Goal: Information Seeking & Learning: Find specific page/section

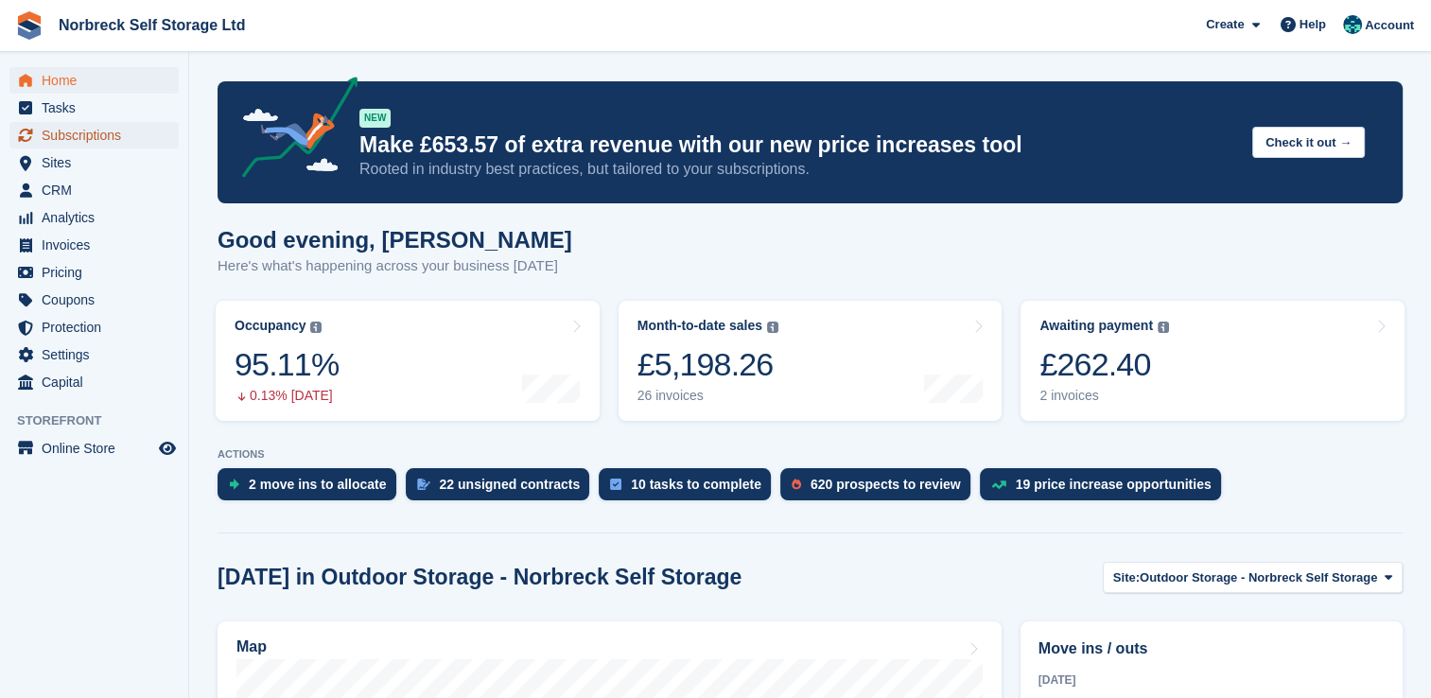
click at [135, 126] on span "Subscriptions" at bounding box center [98, 135] width 113 height 26
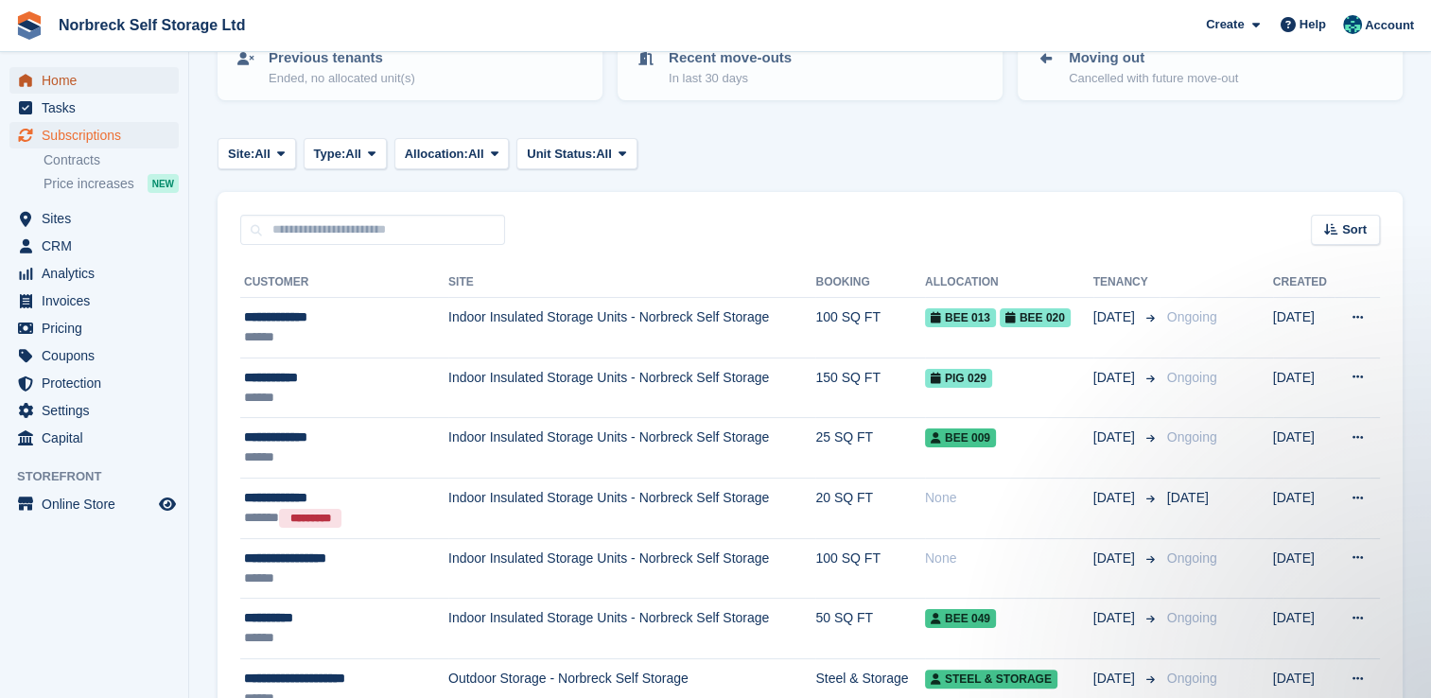
click at [102, 67] on span "Home" at bounding box center [98, 80] width 113 height 26
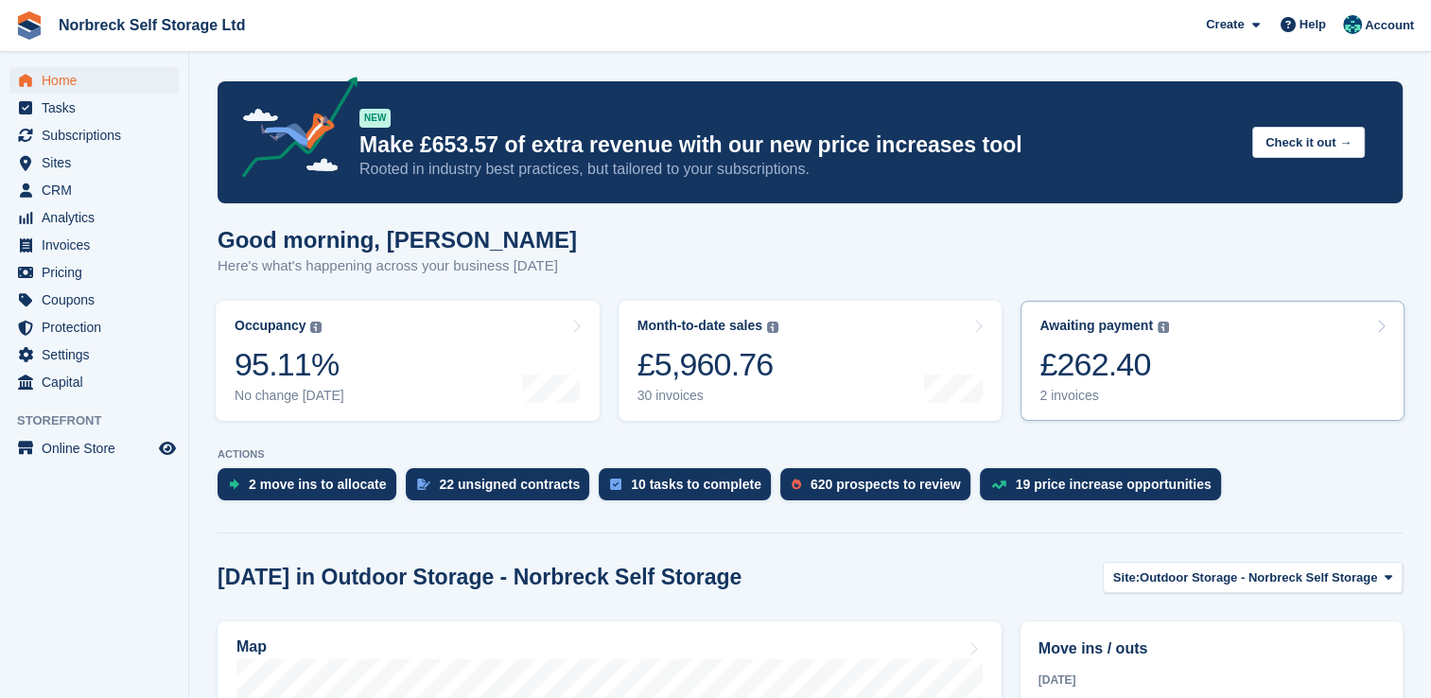
click at [1080, 373] on div "£262.40" at bounding box center [1104, 364] width 130 height 39
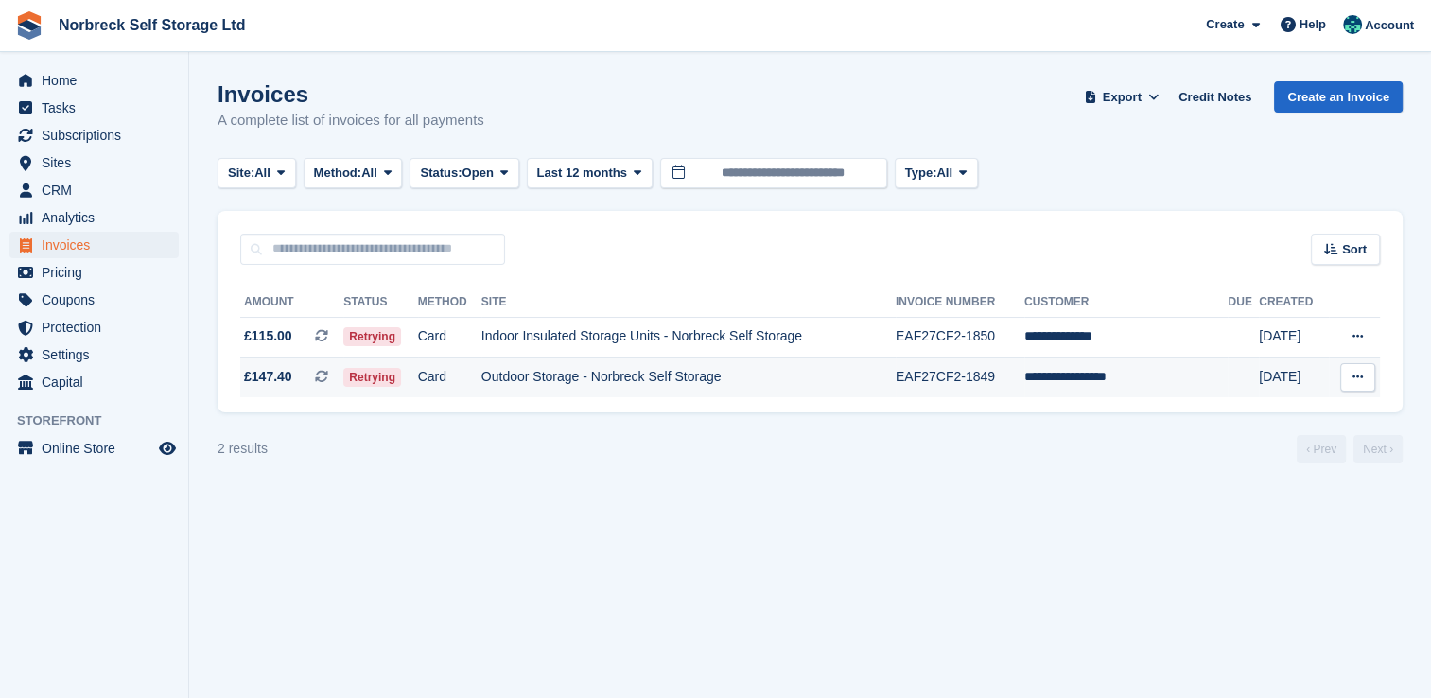
click at [845, 376] on td "Outdoor Storage - Norbreck Self Storage" at bounding box center [688, 378] width 414 height 40
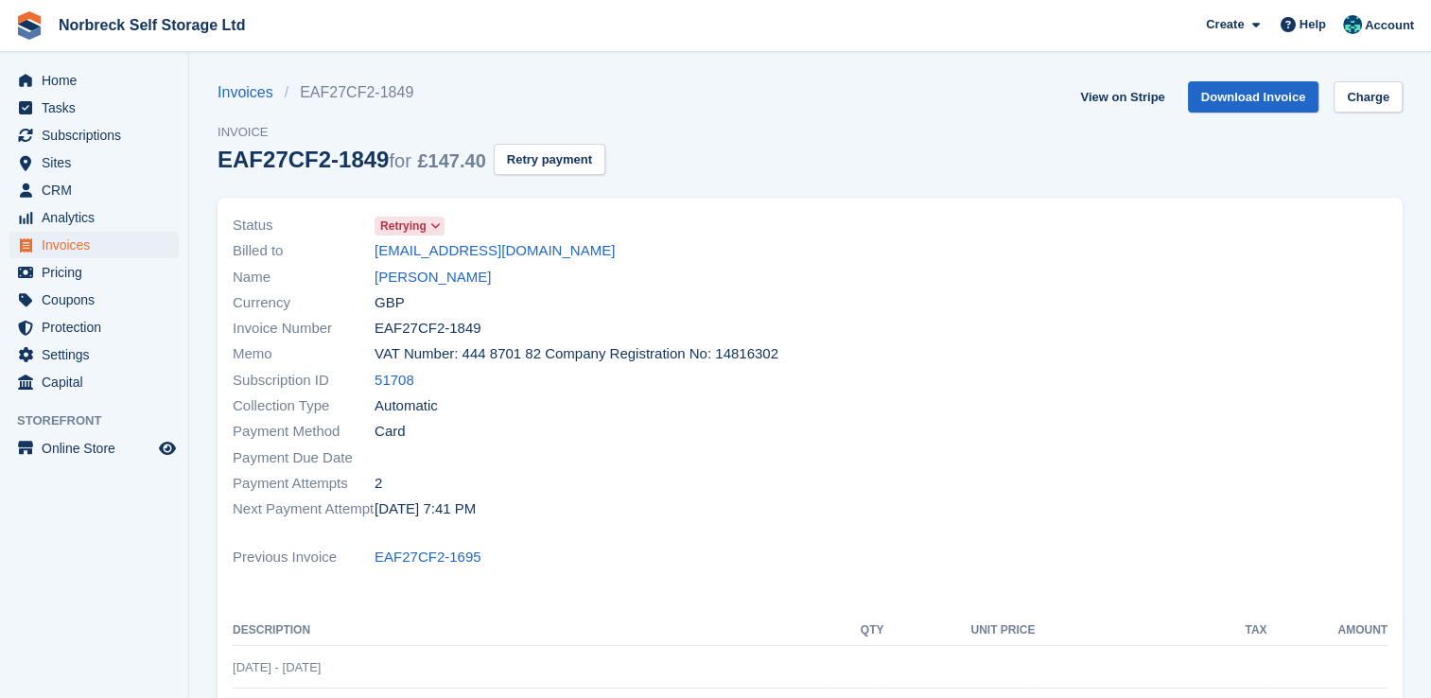
click at [497, 282] on div "Name [PERSON_NAME]" at bounding box center [516, 277] width 567 height 26
click at [489, 280] on link "[PERSON_NAME]" at bounding box center [433, 278] width 116 height 22
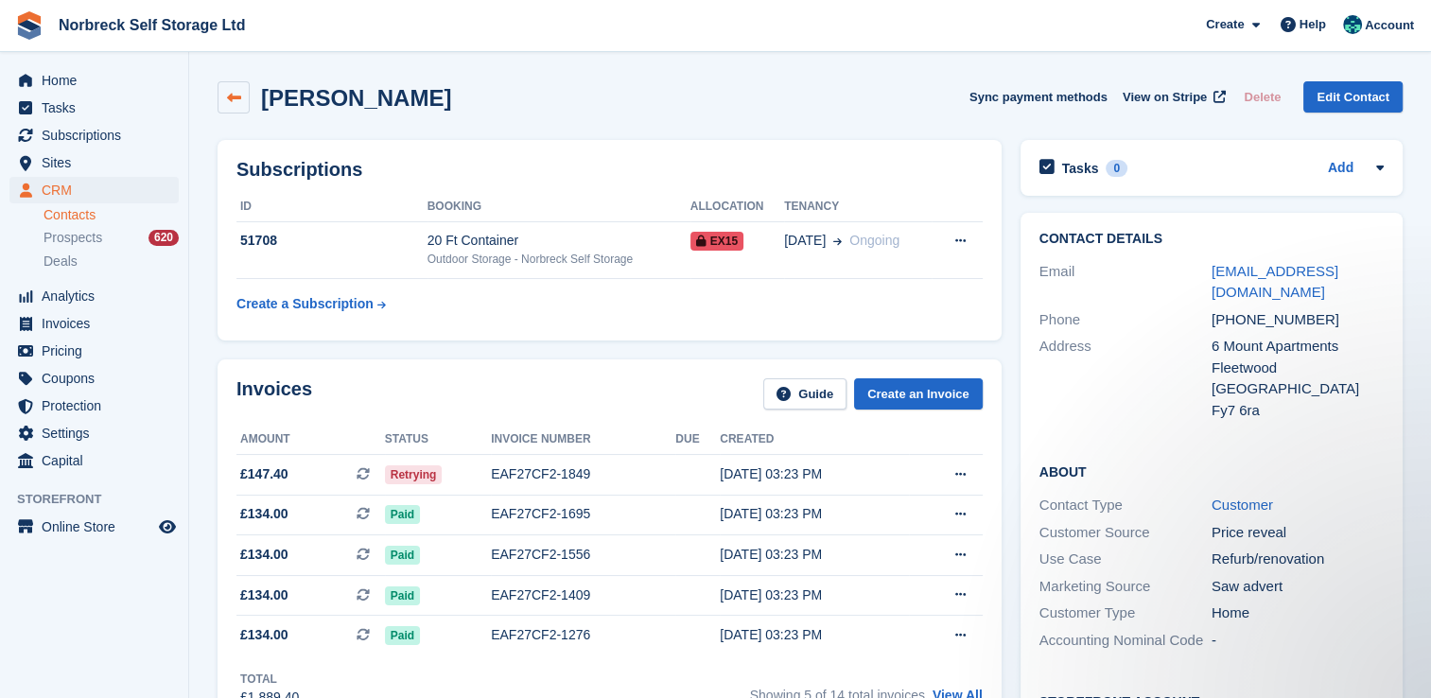
click at [231, 91] on icon at bounding box center [234, 98] width 14 height 14
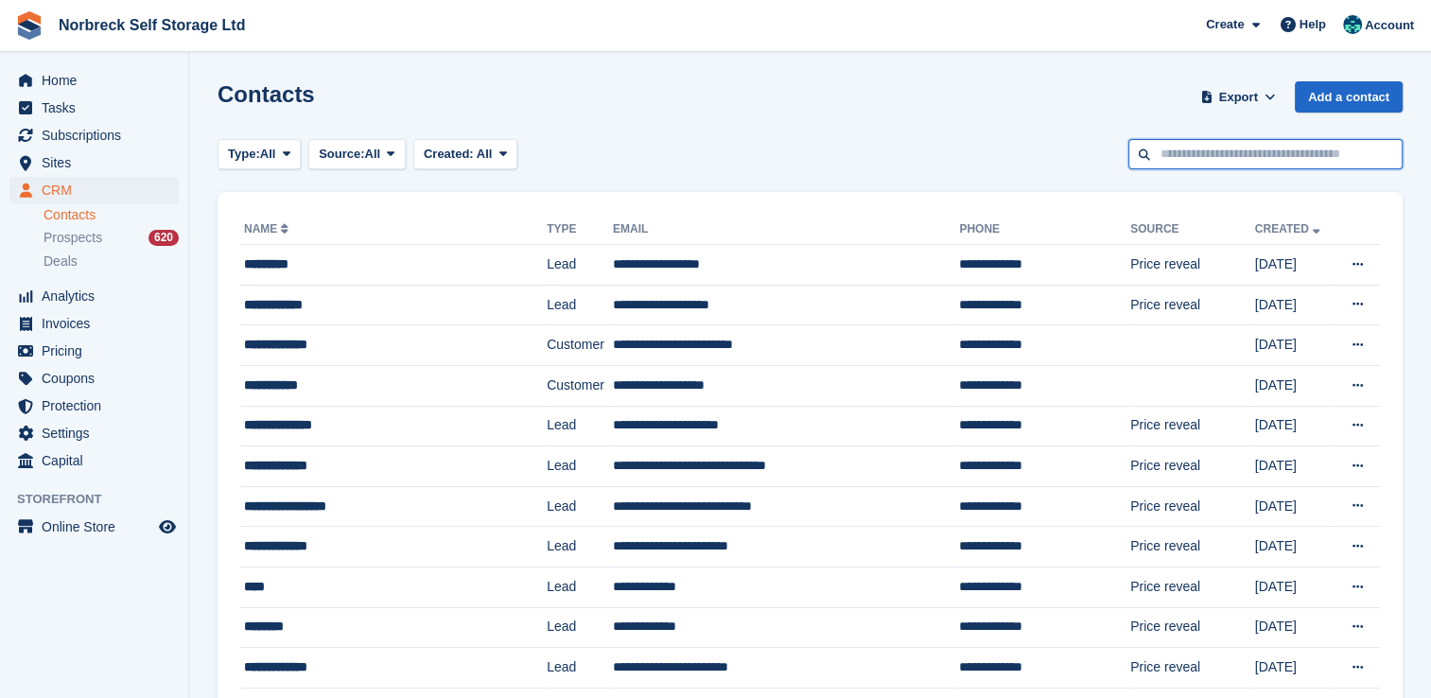
click at [1331, 157] on input "text" at bounding box center [1265, 154] width 274 height 31
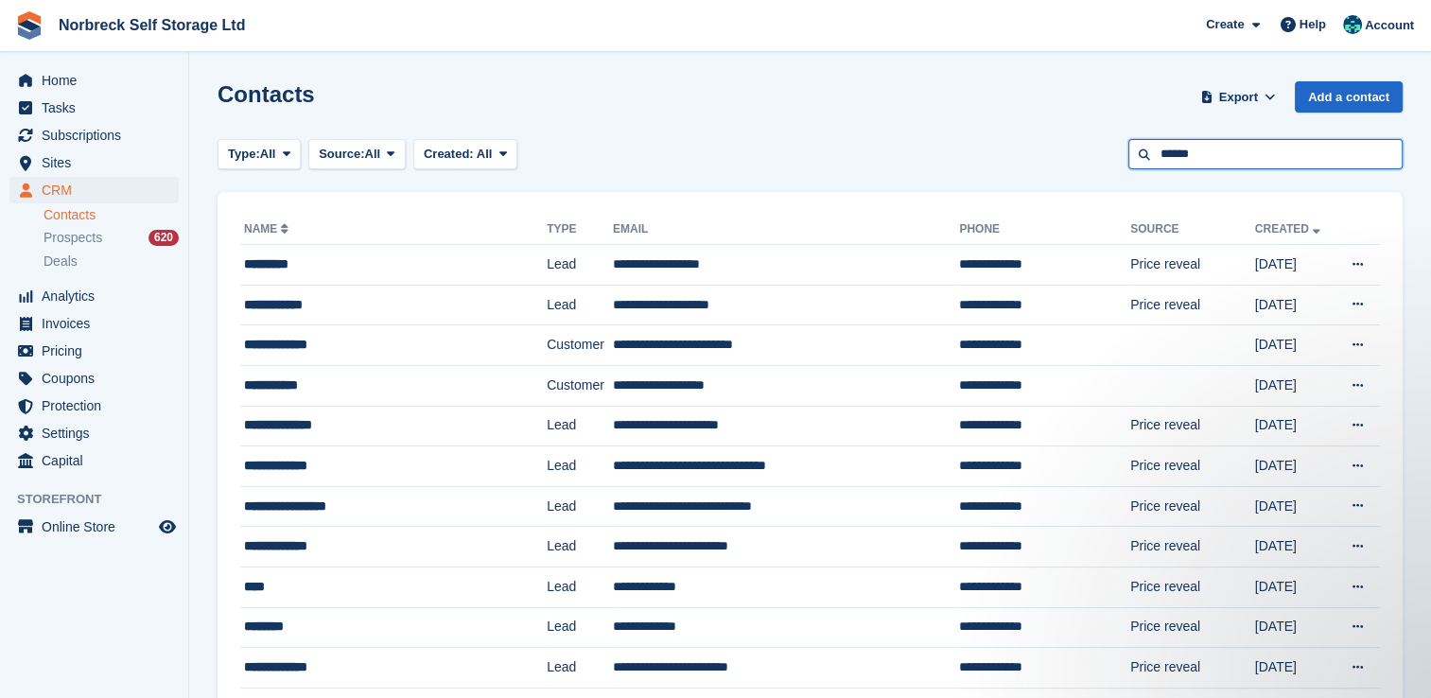
type input "******"
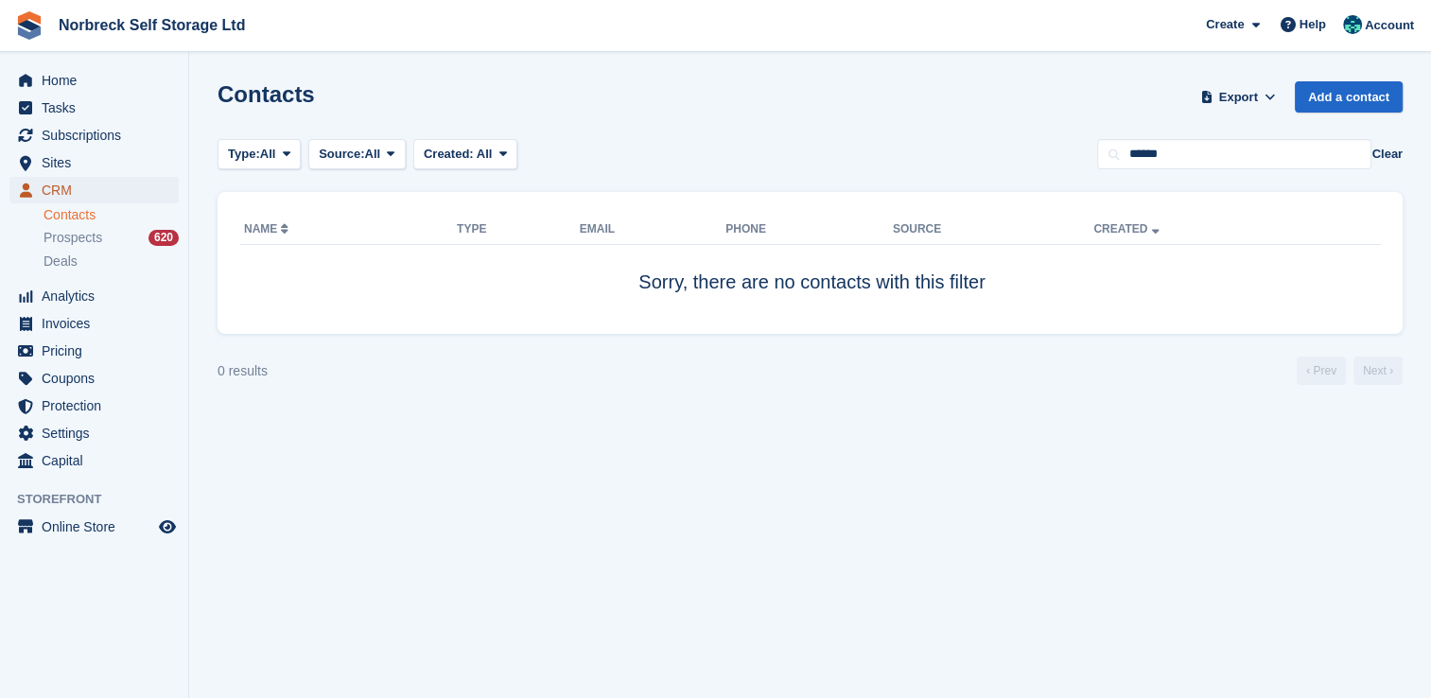
click at [108, 178] on span "CRM" at bounding box center [98, 190] width 113 height 26
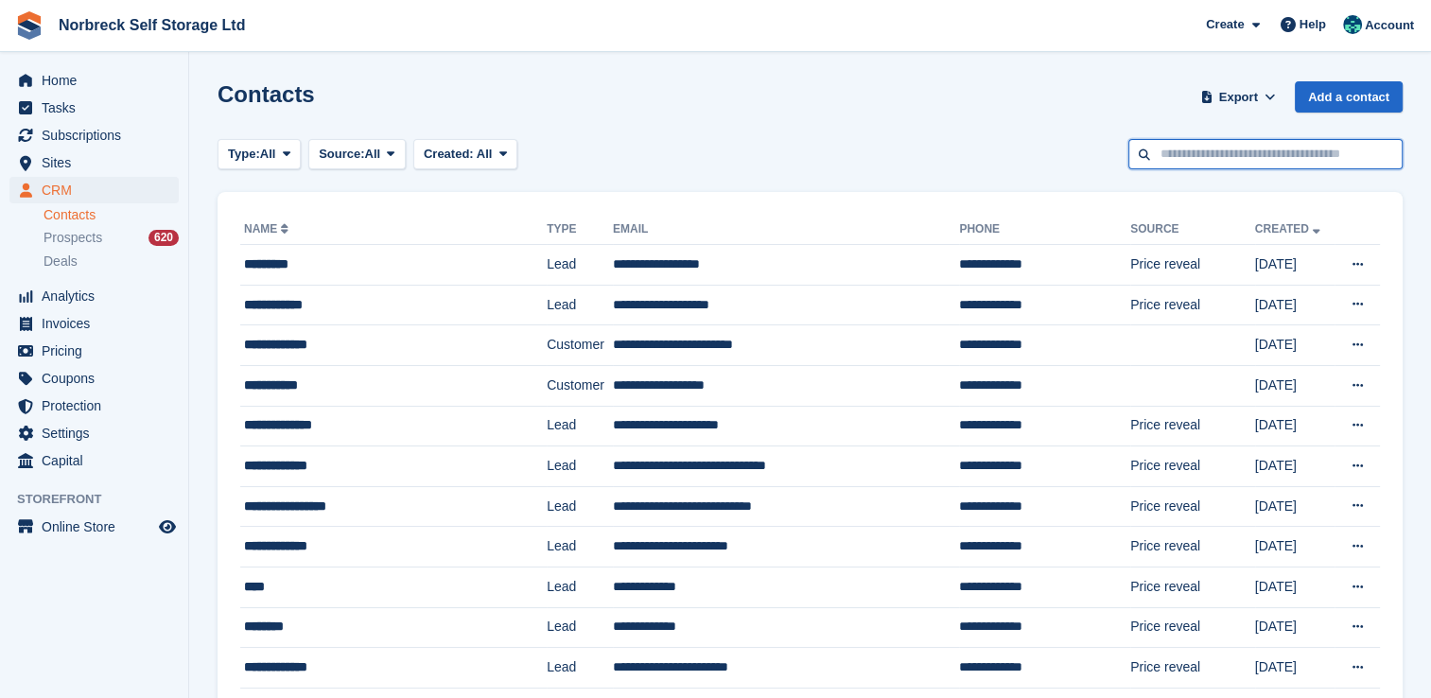
click at [1200, 159] on input "text" at bounding box center [1265, 154] width 274 height 31
type input "******"
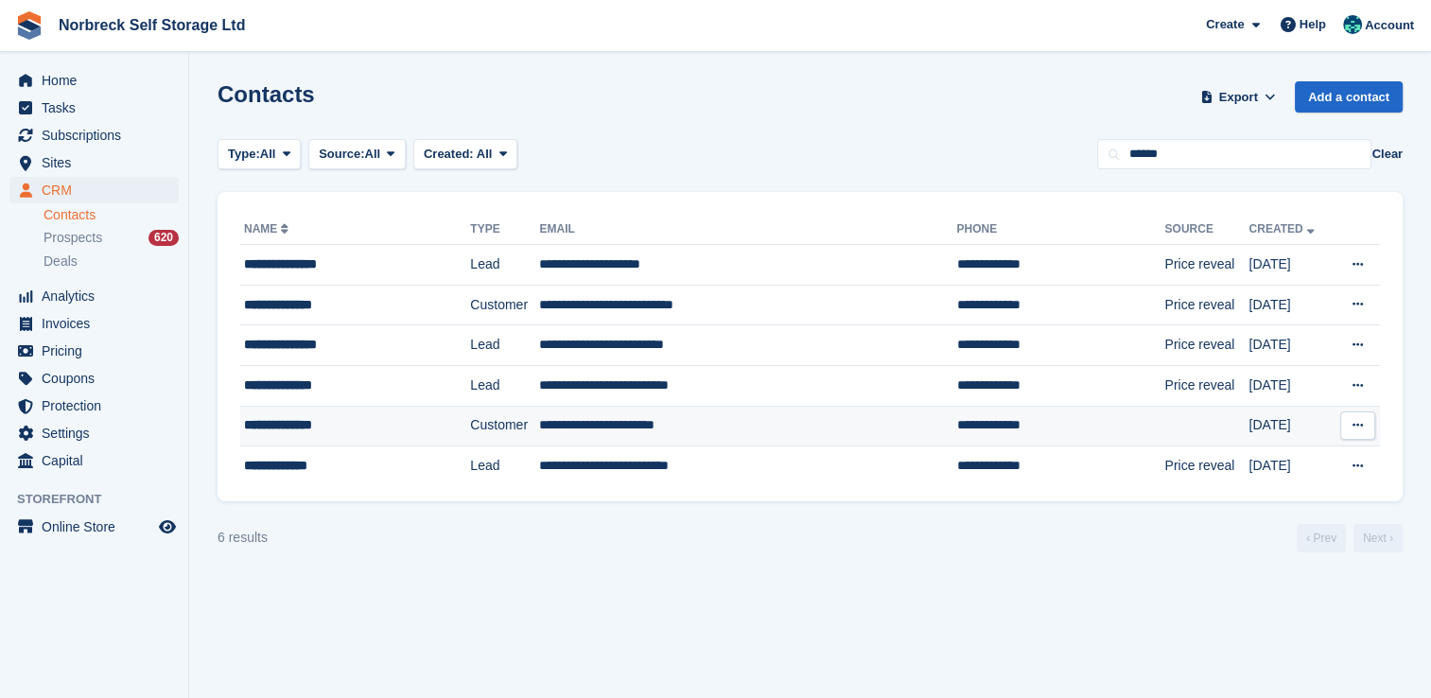
click at [697, 434] on td "**********" at bounding box center [747, 426] width 417 height 41
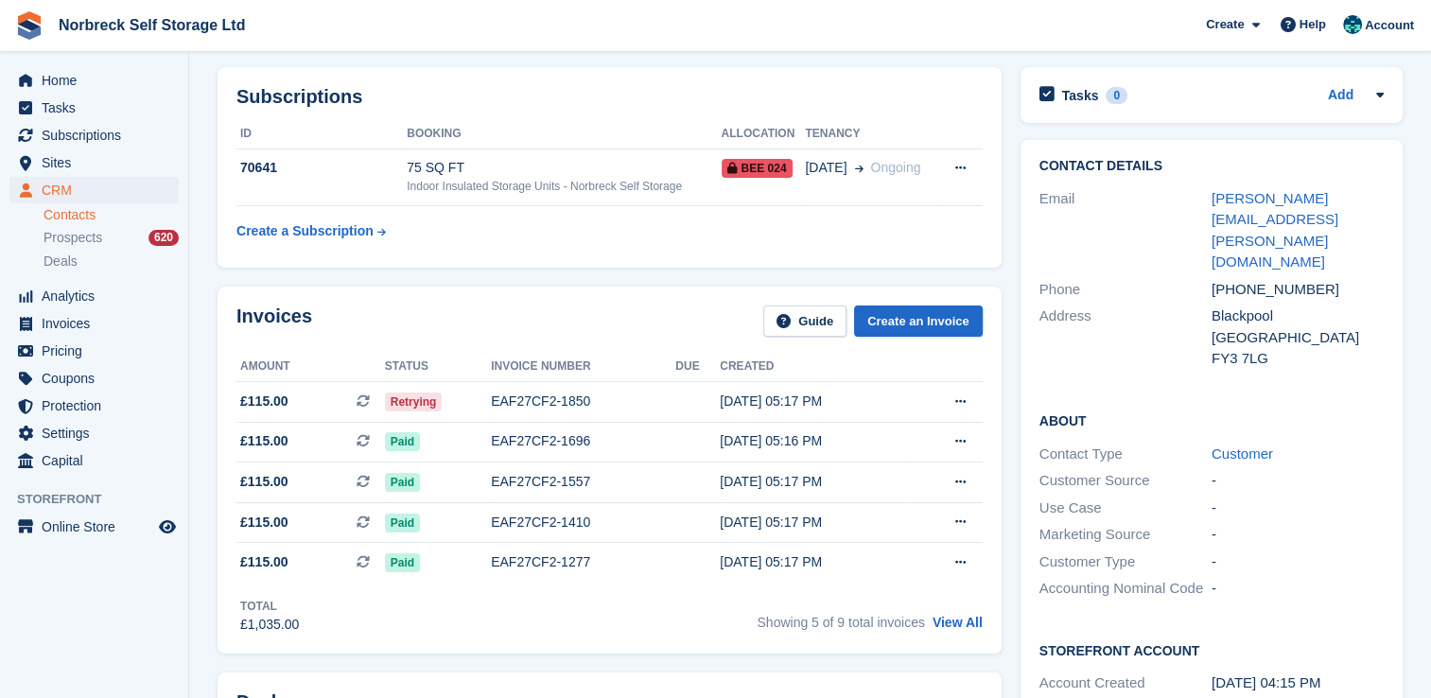
scroll to position [189, 0]
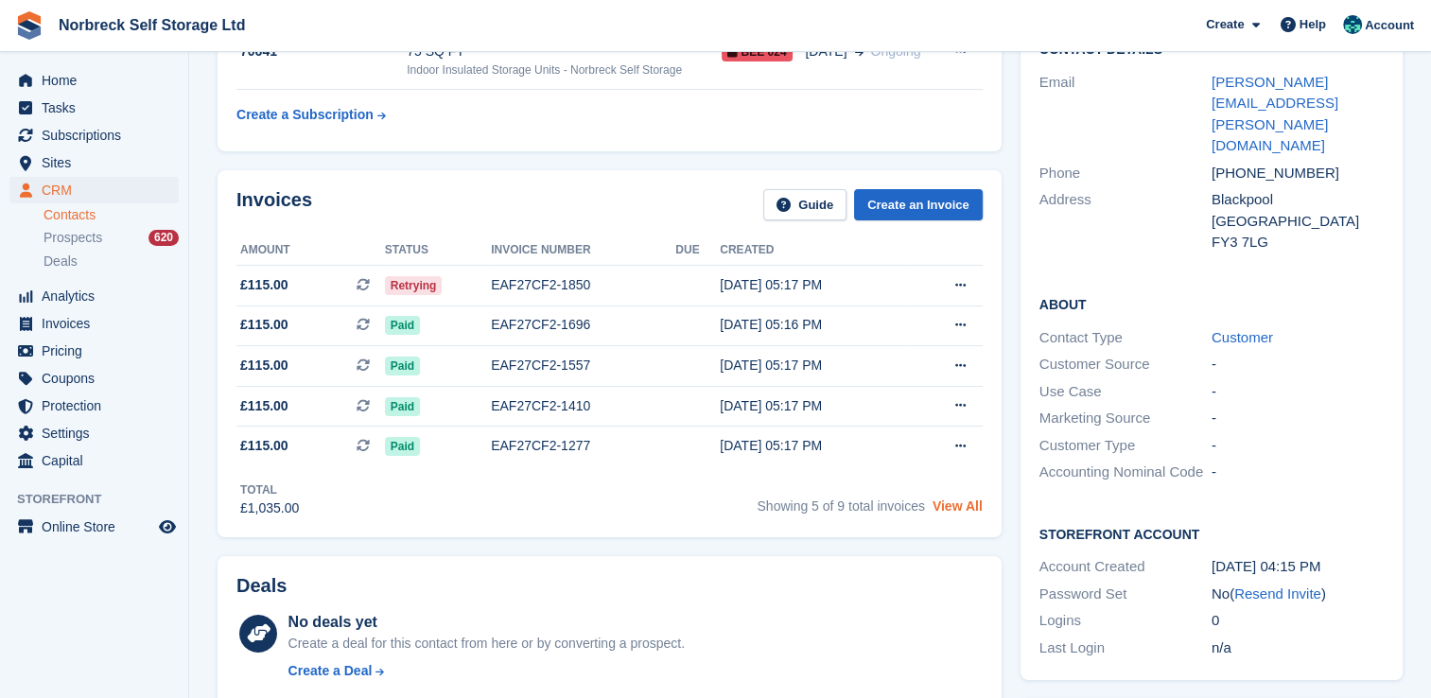
click at [964, 501] on link "View All" at bounding box center [958, 505] width 50 height 15
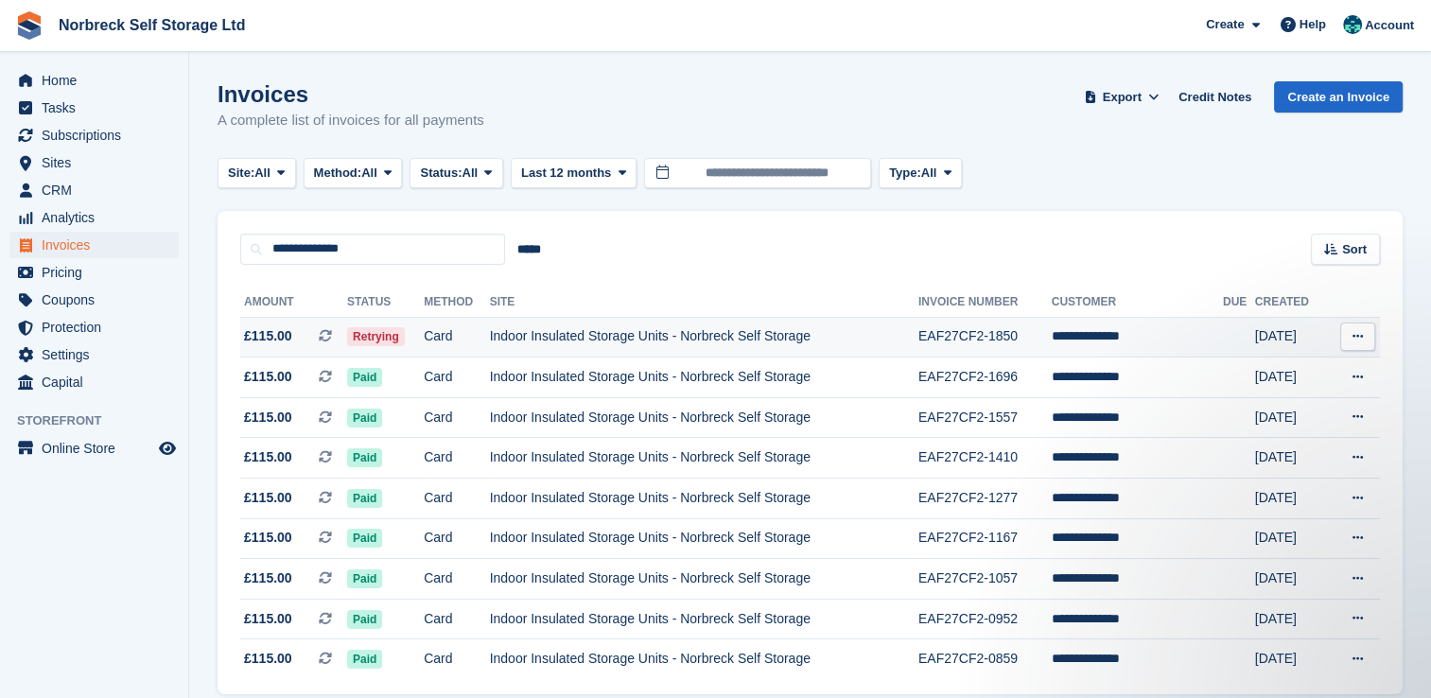
click at [851, 337] on td "Indoor Insulated Storage Units - Norbreck Self Storage" at bounding box center [704, 337] width 428 height 41
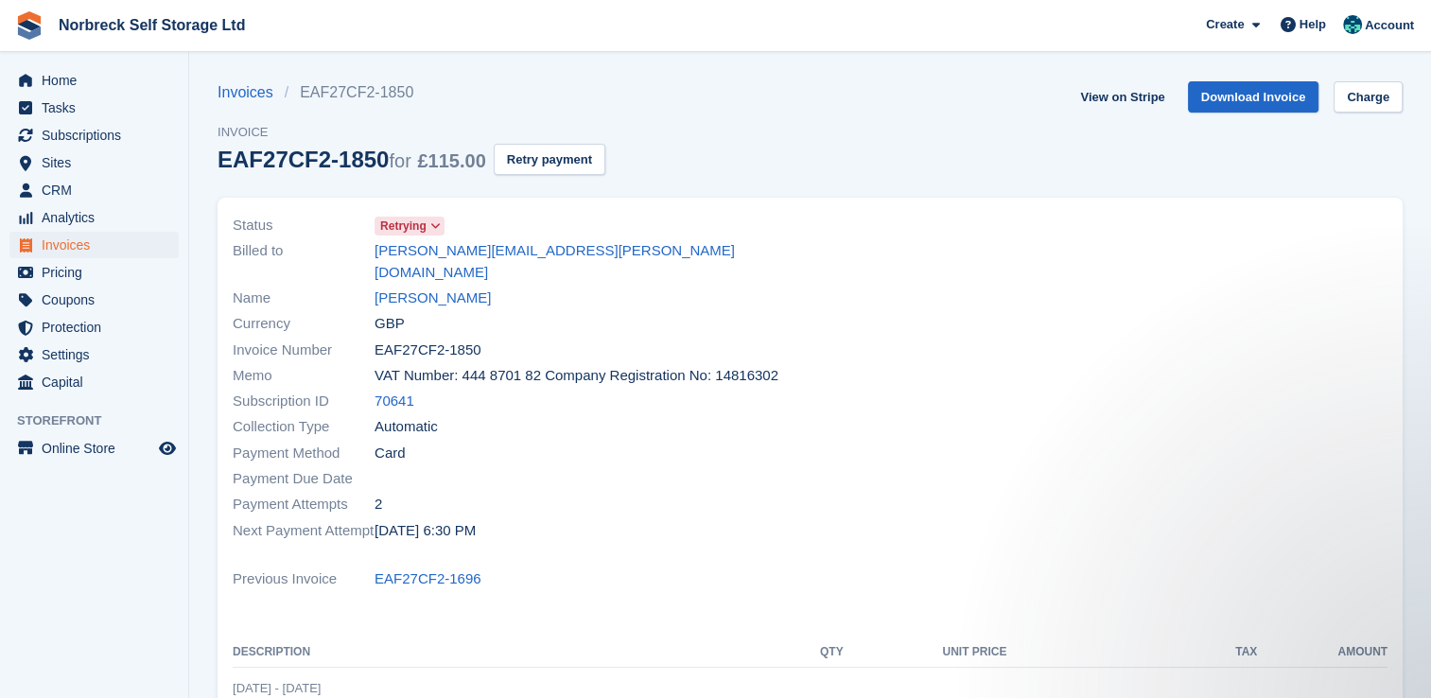
drag, startPoint x: 453, startPoint y: 276, endPoint x: 730, endPoint y: 312, distance: 279.4
click at [453, 288] on link "Daniel Wareing" at bounding box center [433, 299] width 116 height 22
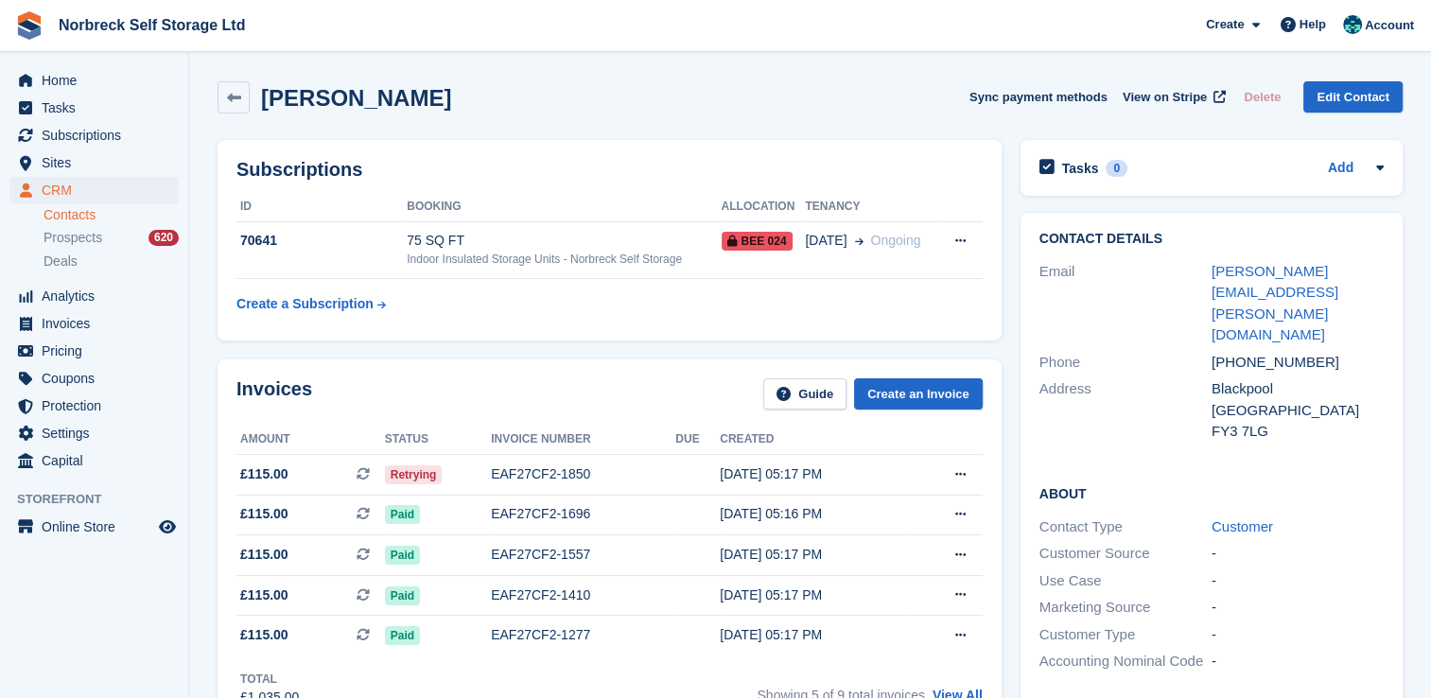
click at [1320, 352] on div "+447833628783" at bounding box center [1298, 363] width 172 height 22
click at [1313, 352] on div "+447833628783" at bounding box center [1298, 363] width 172 height 22
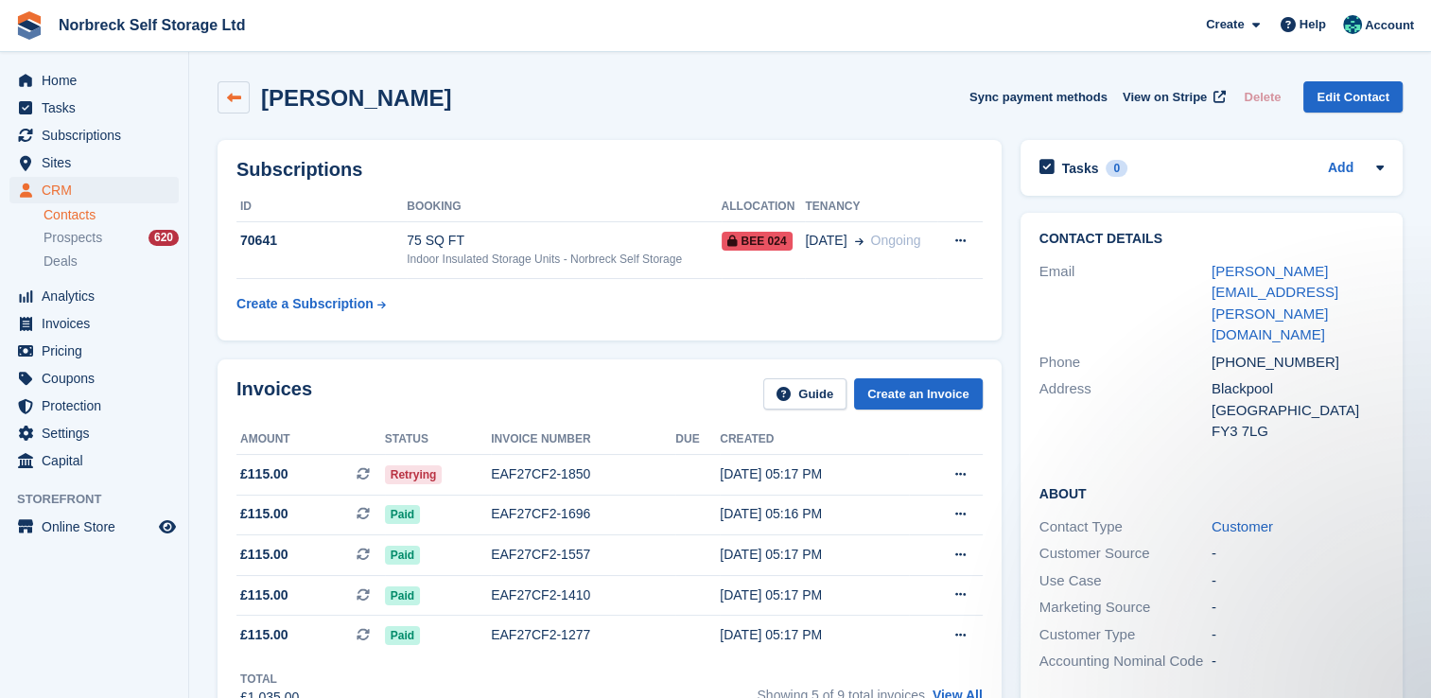
click at [235, 96] on icon at bounding box center [234, 98] width 14 height 14
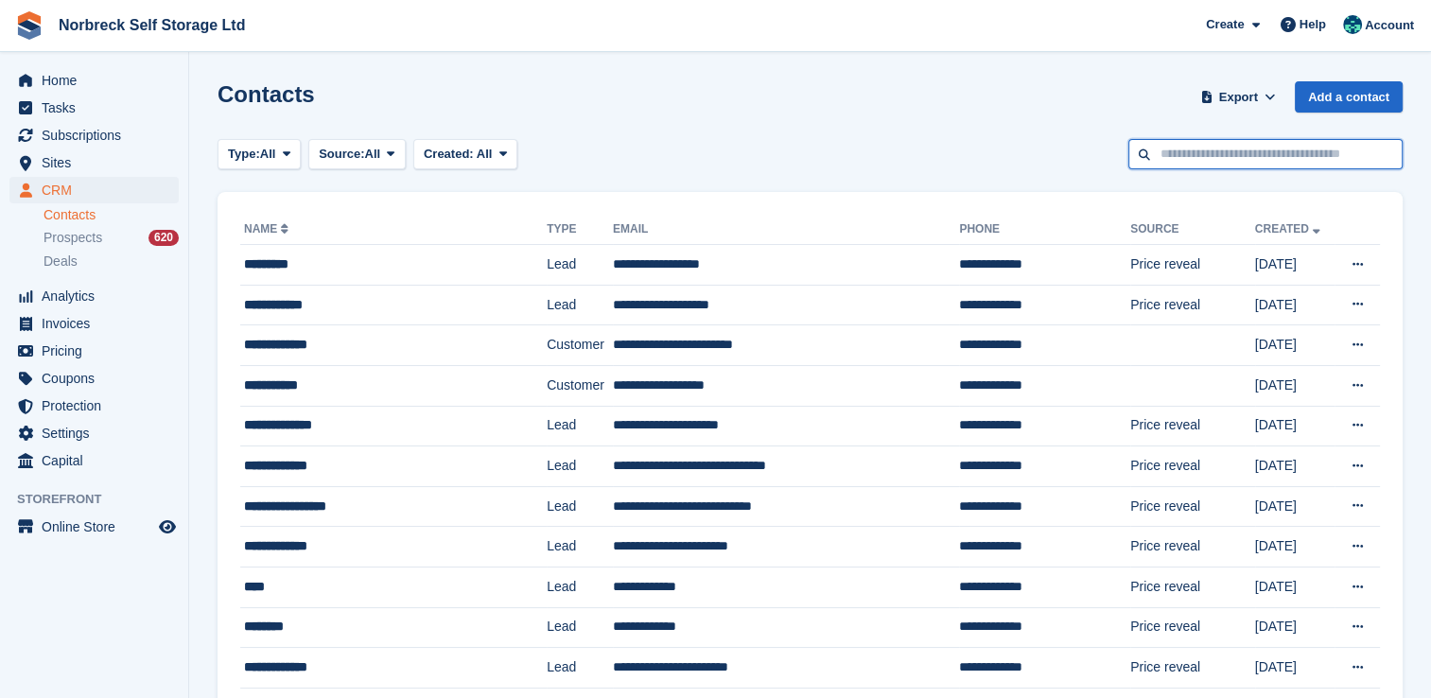
click at [1187, 161] on input "text" at bounding box center [1265, 154] width 274 height 31
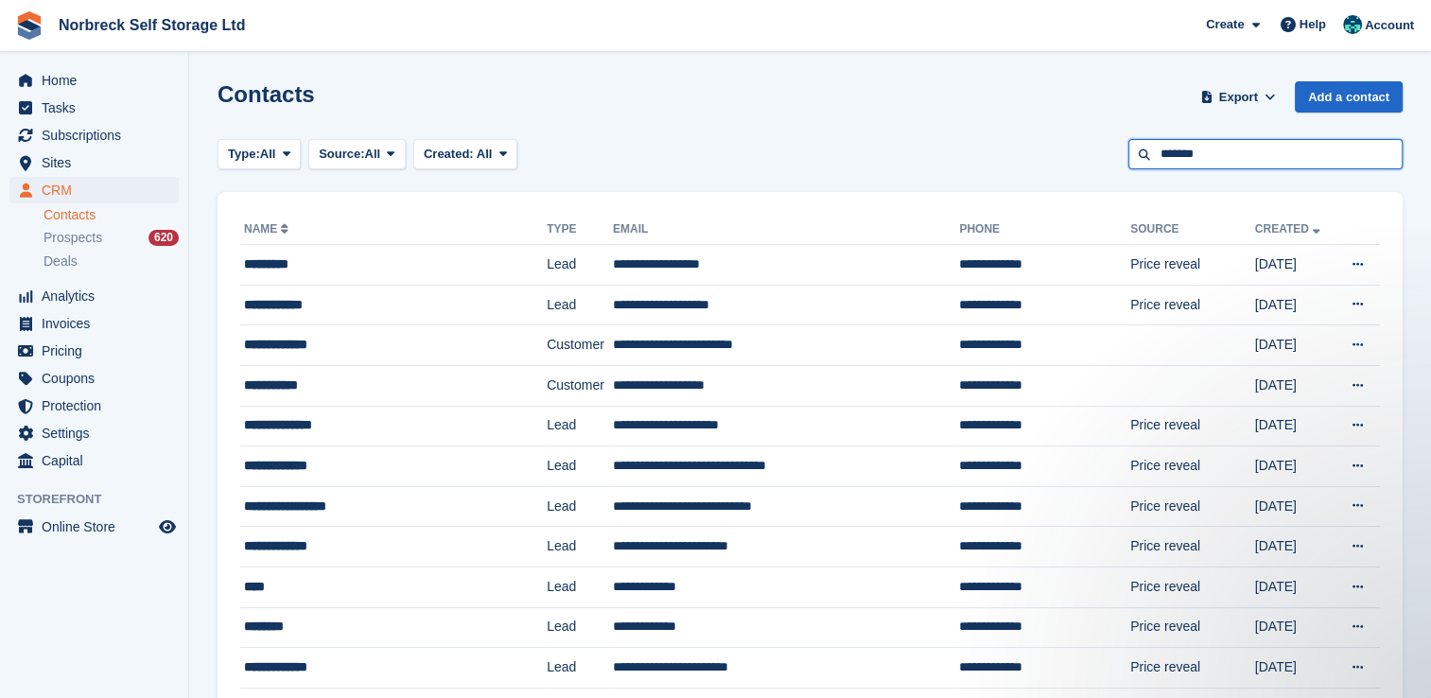
type input "*******"
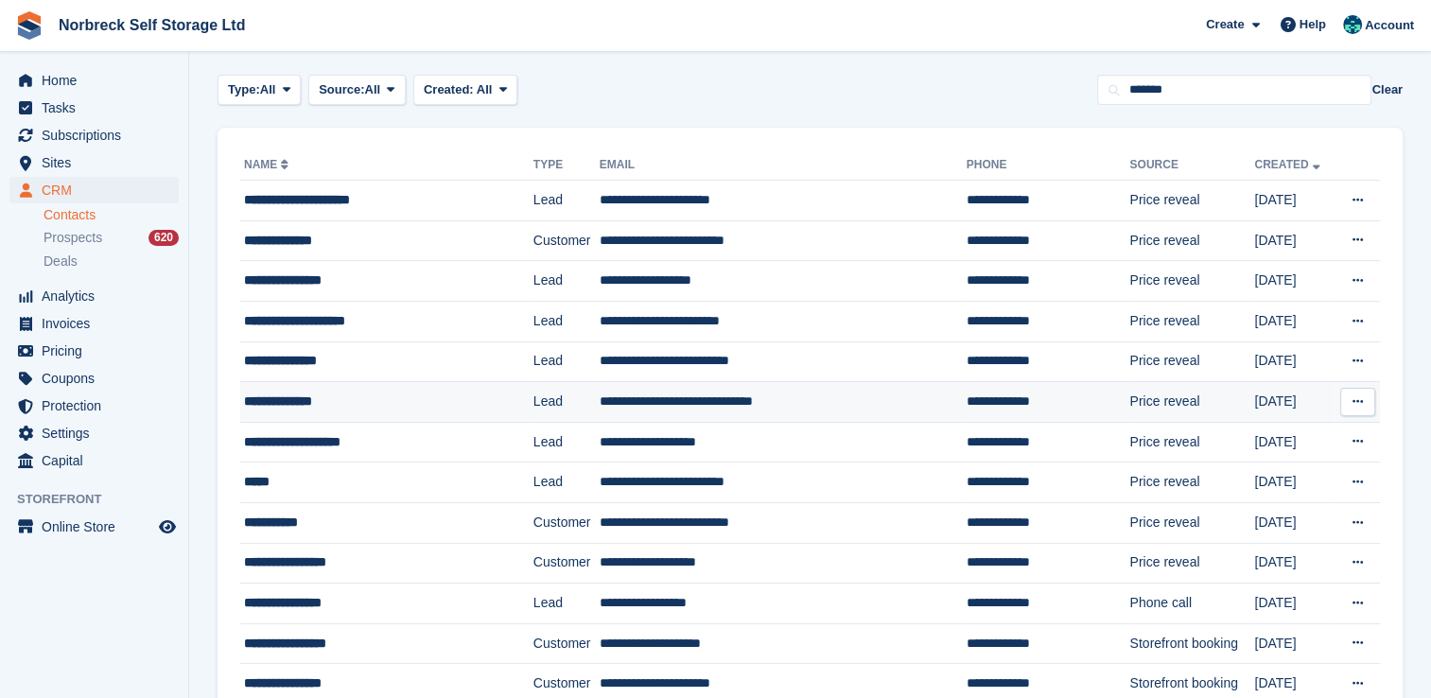
scroll to position [95, 0]
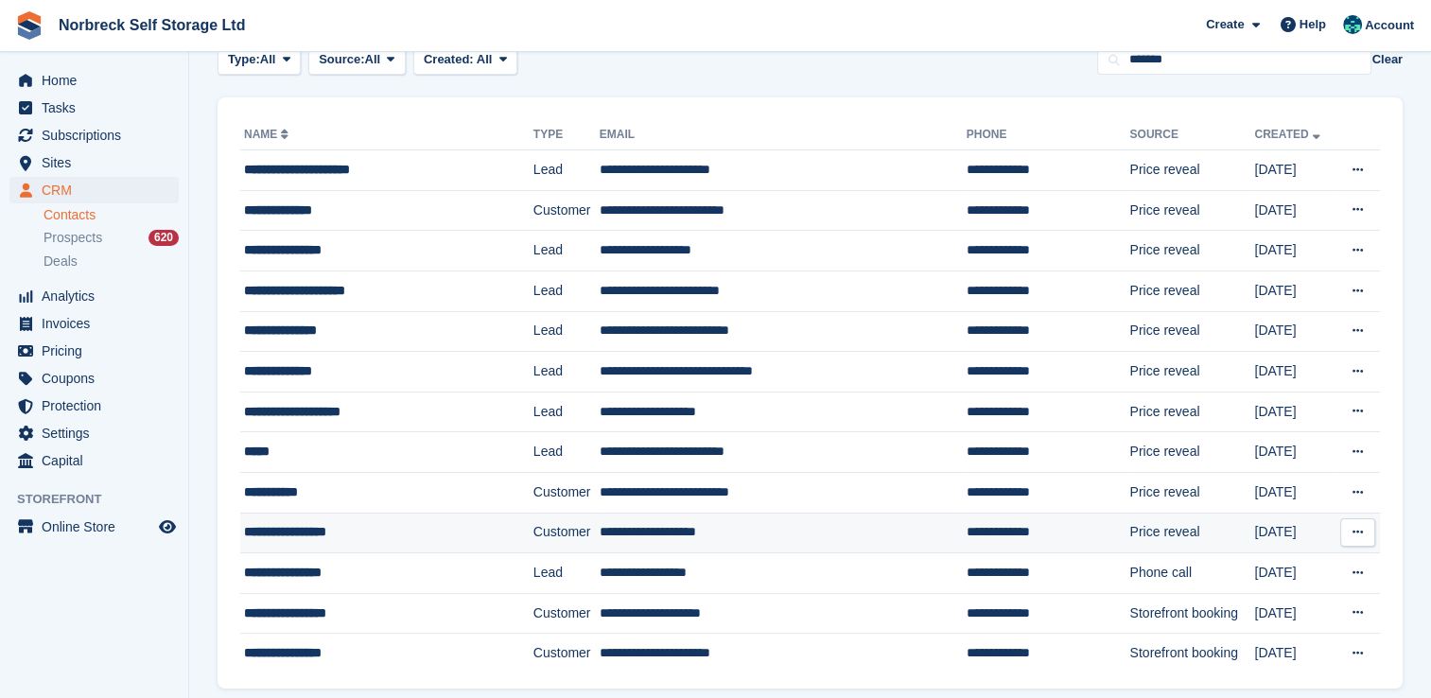
click at [533, 524] on td "Customer" at bounding box center [566, 533] width 66 height 41
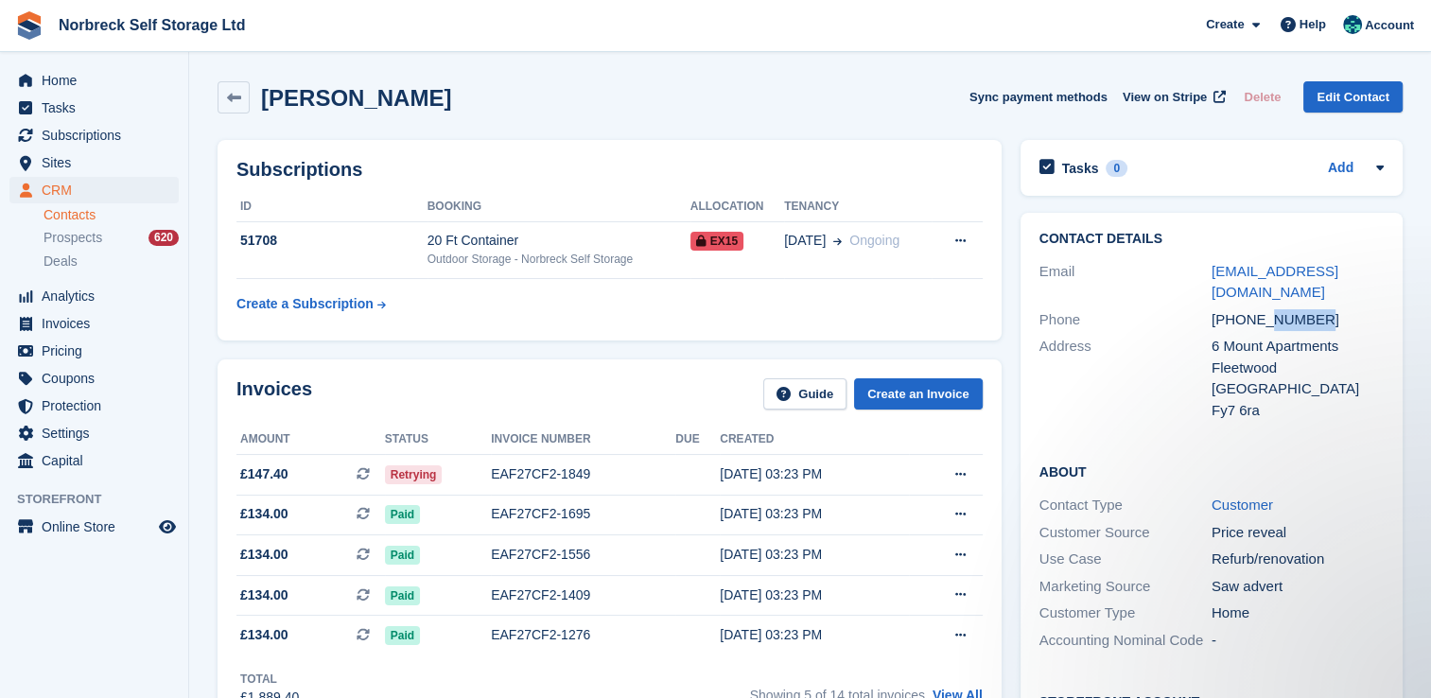
drag, startPoint x: 1268, startPoint y: 300, endPoint x: 1356, endPoint y: 305, distance: 88.1
click at [1356, 309] on div "+447535253077" at bounding box center [1298, 320] width 172 height 22
click at [160, 78] on link "Home" at bounding box center [93, 80] width 169 height 26
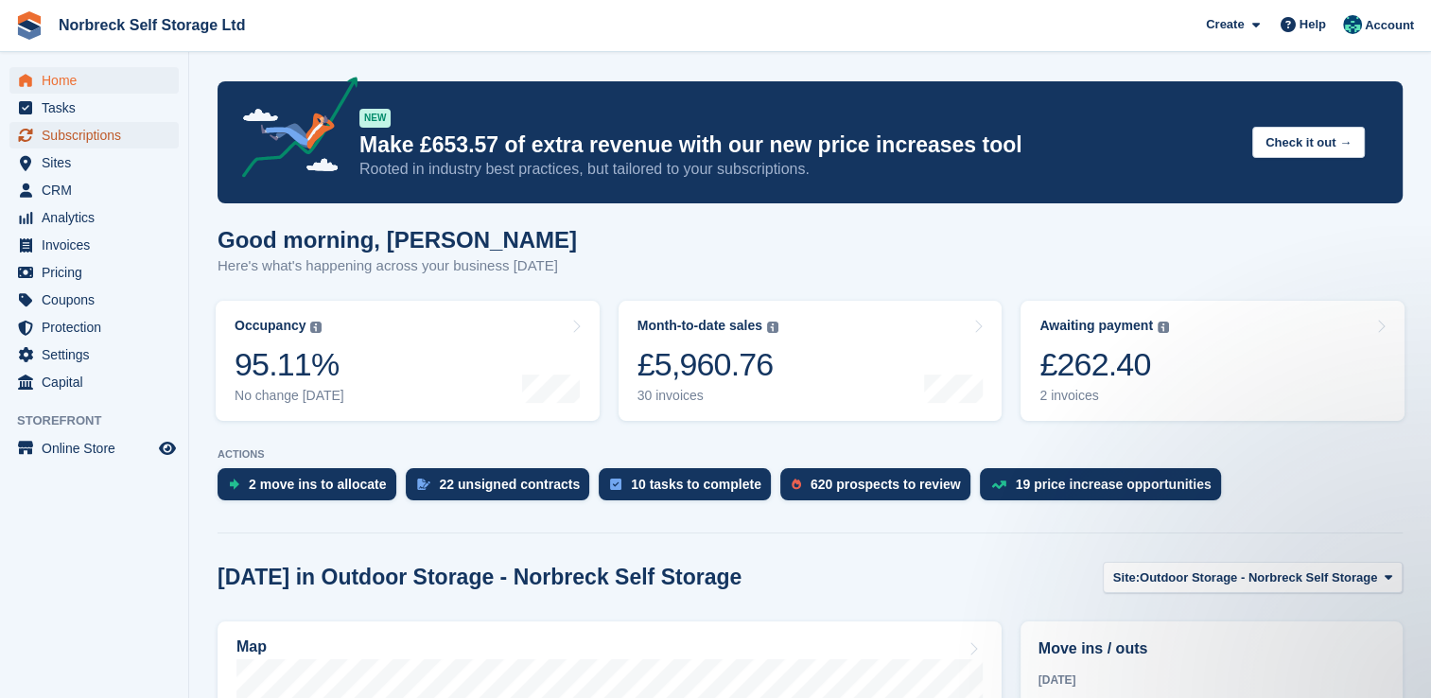
click at [125, 124] on span "Subscriptions" at bounding box center [98, 135] width 113 height 26
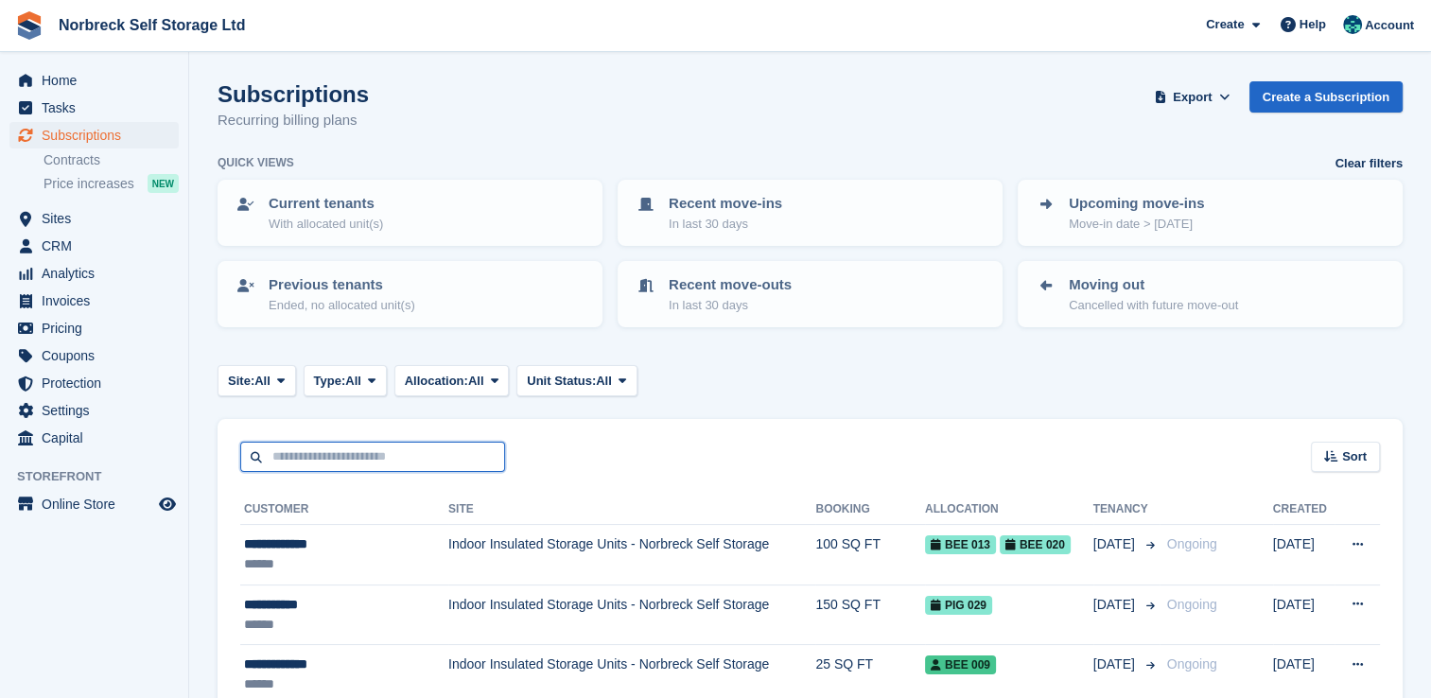
click at [283, 445] on input "text" at bounding box center [372, 457] width 265 height 31
type input "****"
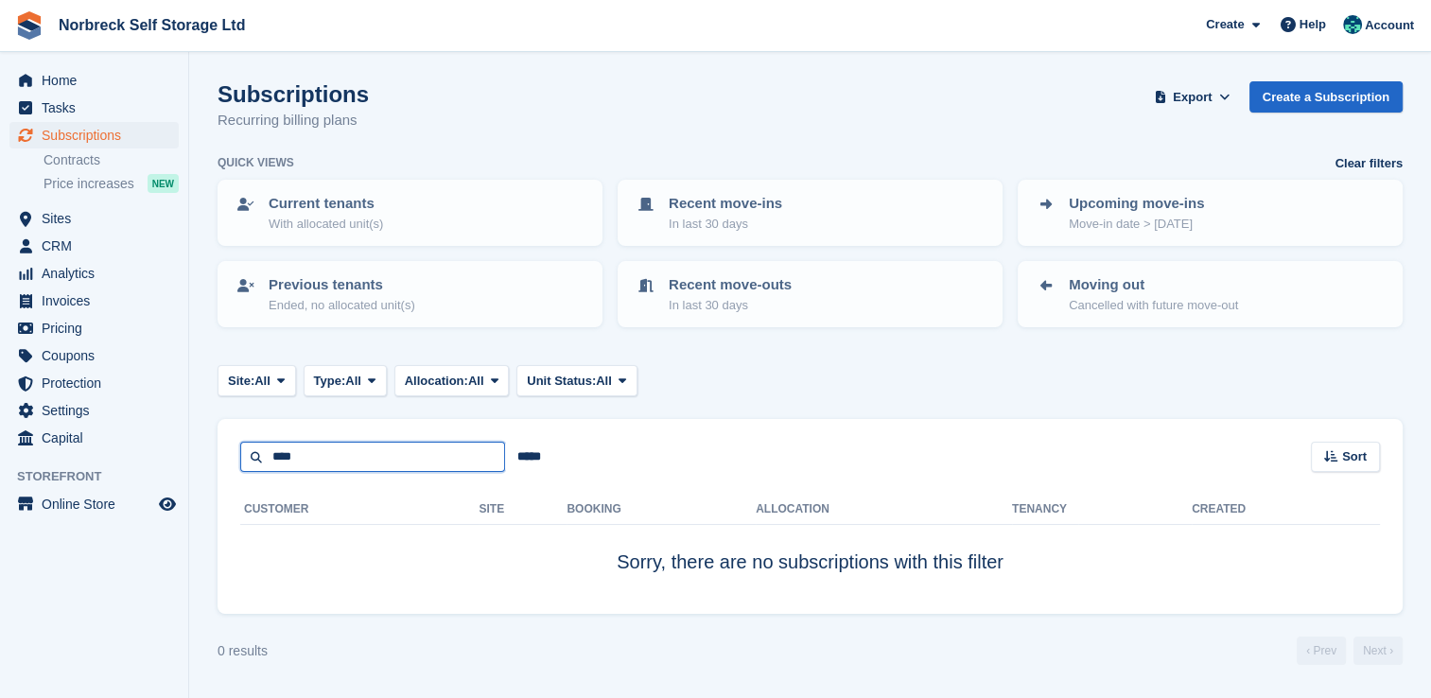
click at [336, 447] on input "****" at bounding box center [372, 457] width 265 height 31
type input "****"
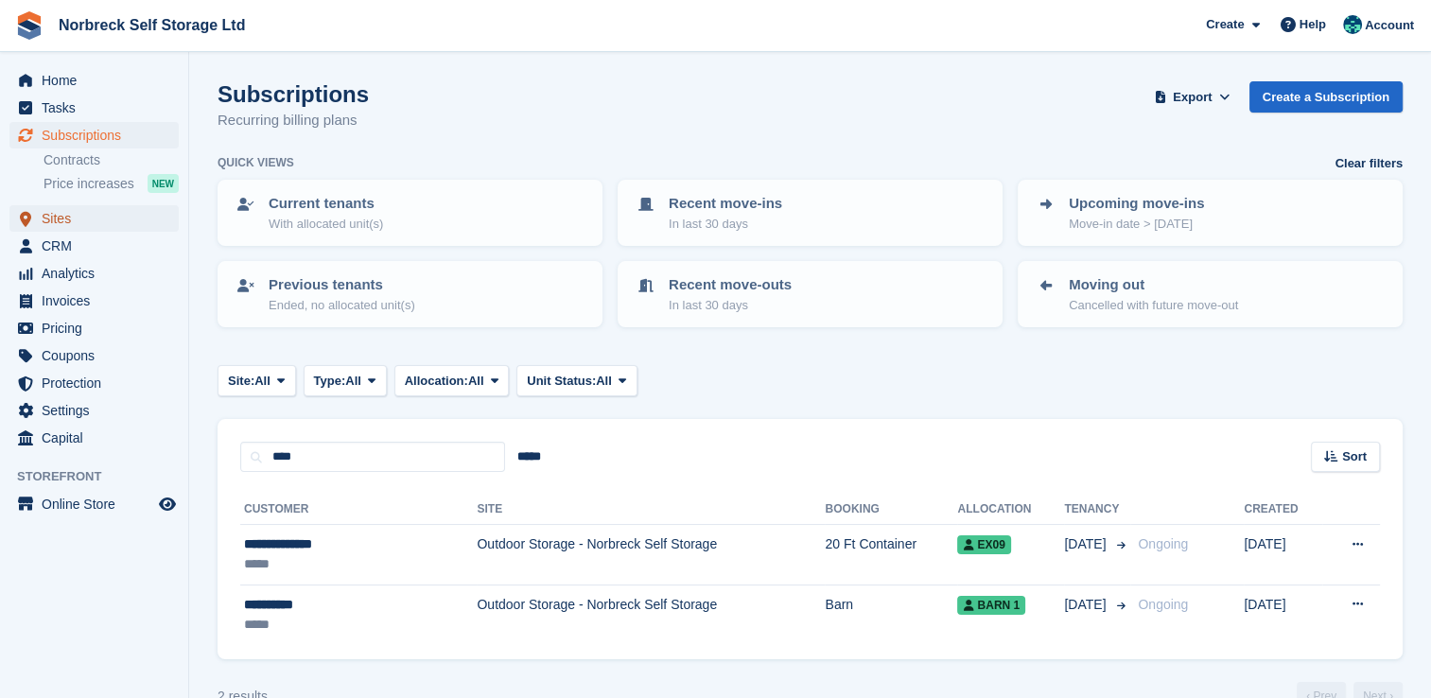
click at [76, 213] on span "Sites" at bounding box center [98, 218] width 113 height 26
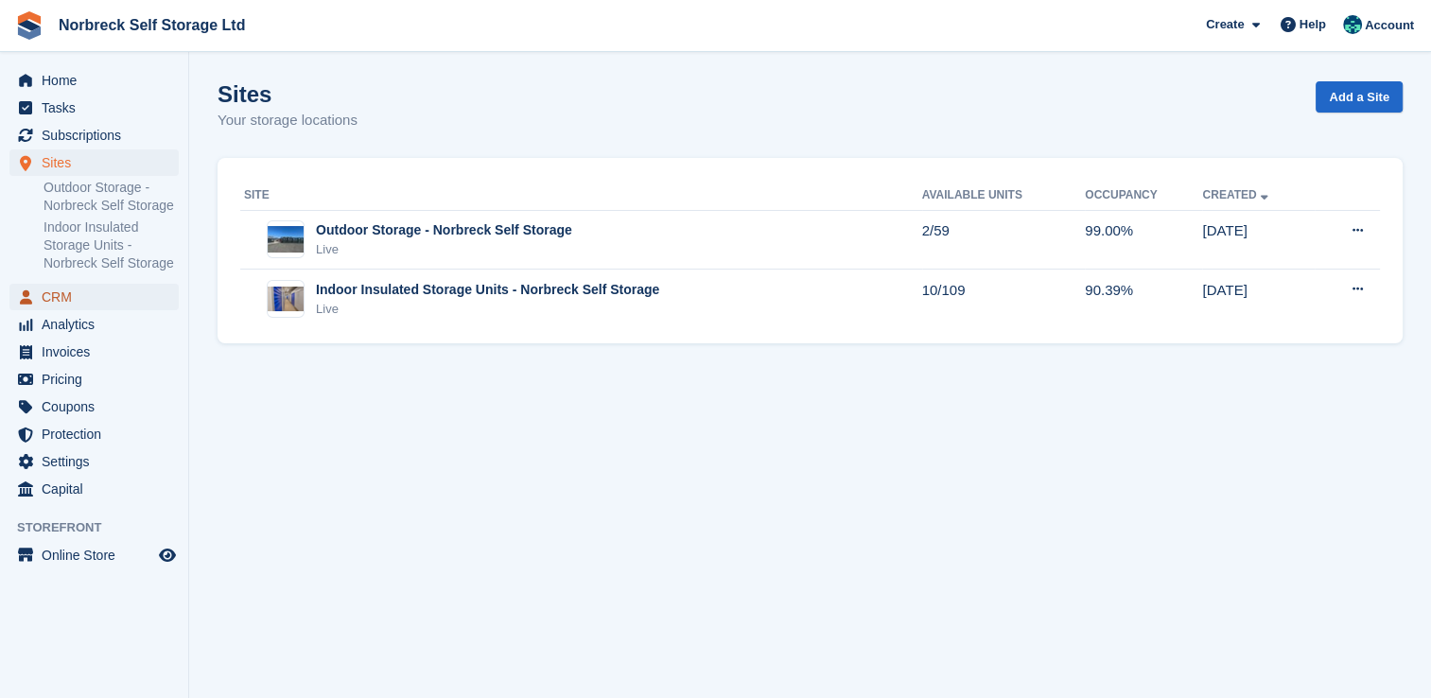
click at [113, 301] on span "CRM" at bounding box center [98, 297] width 113 height 26
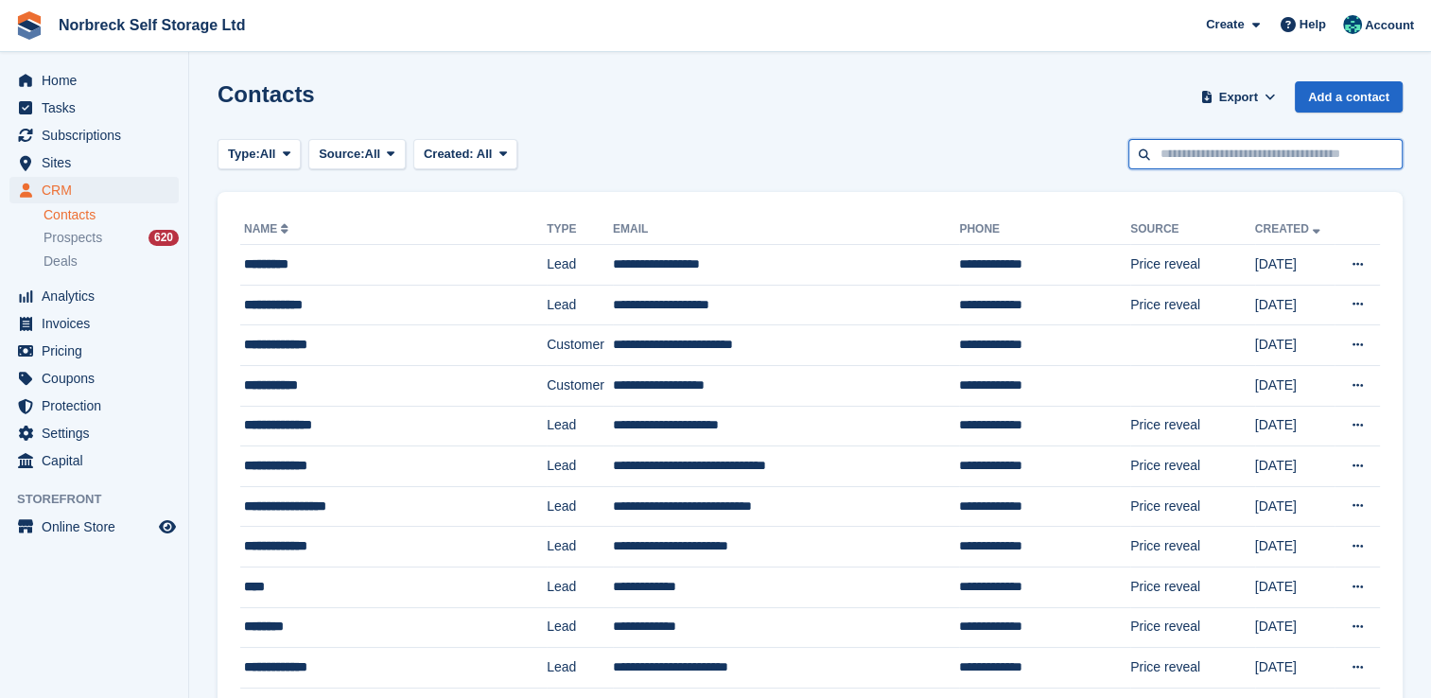
click at [1287, 162] on input "text" at bounding box center [1265, 154] width 274 height 31
type input "******"
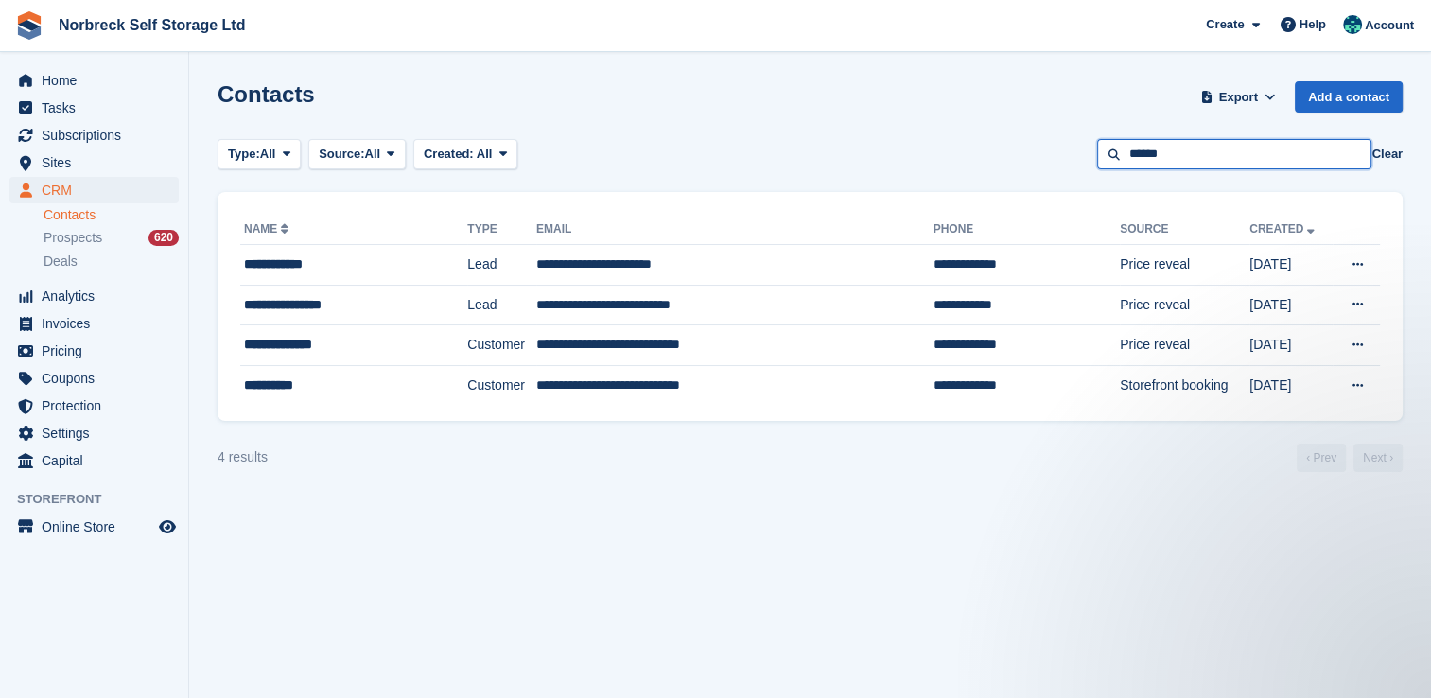
click at [1176, 142] on input "******" at bounding box center [1234, 154] width 274 height 31
type input "***"
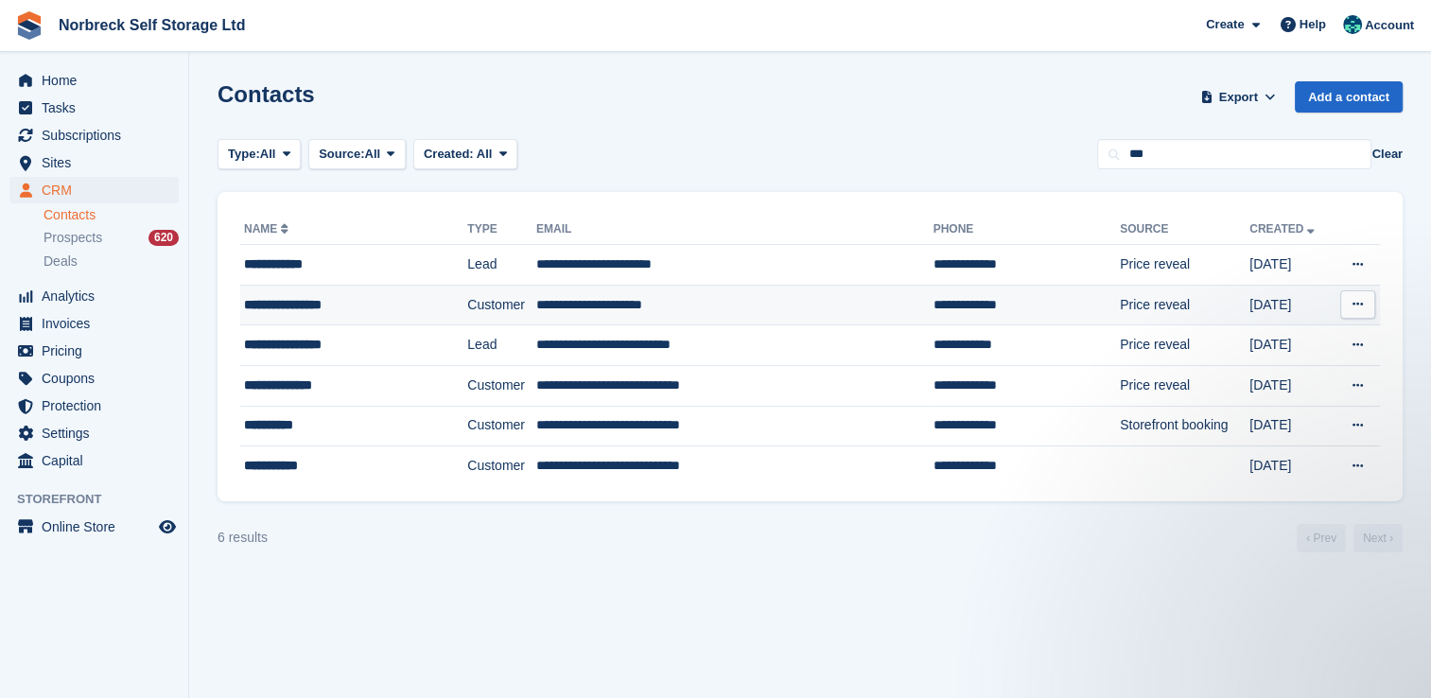
click at [380, 312] on div "**********" at bounding box center [337, 305] width 186 height 20
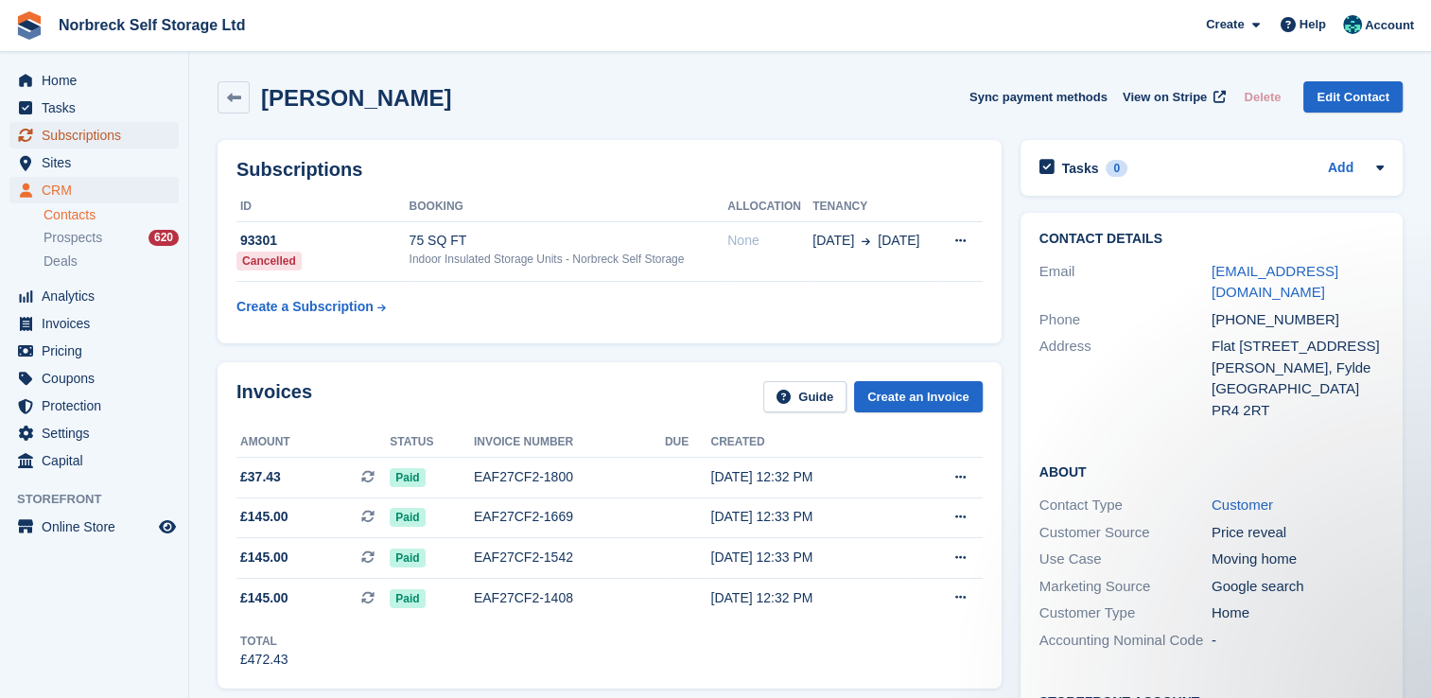
click at [136, 131] on span "Subscriptions" at bounding box center [98, 135] width 113 height 26
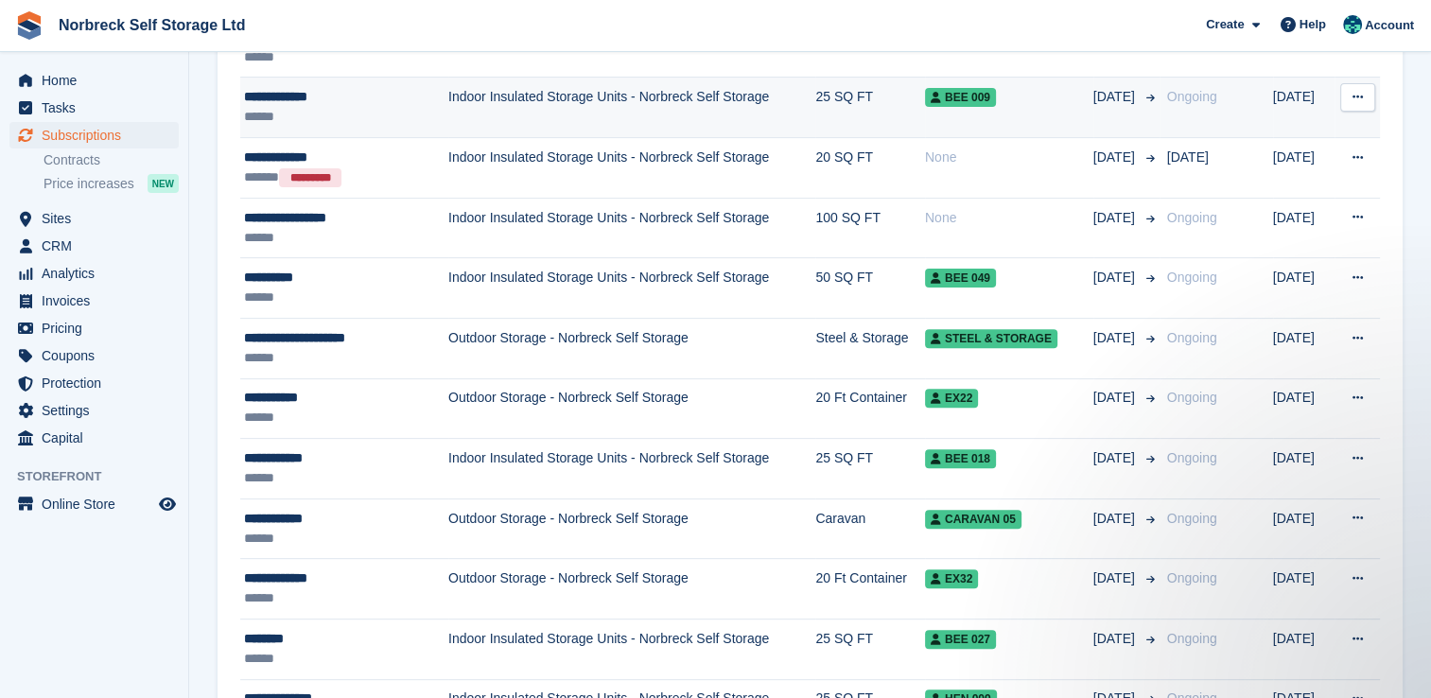
scroll to position [95, 0]
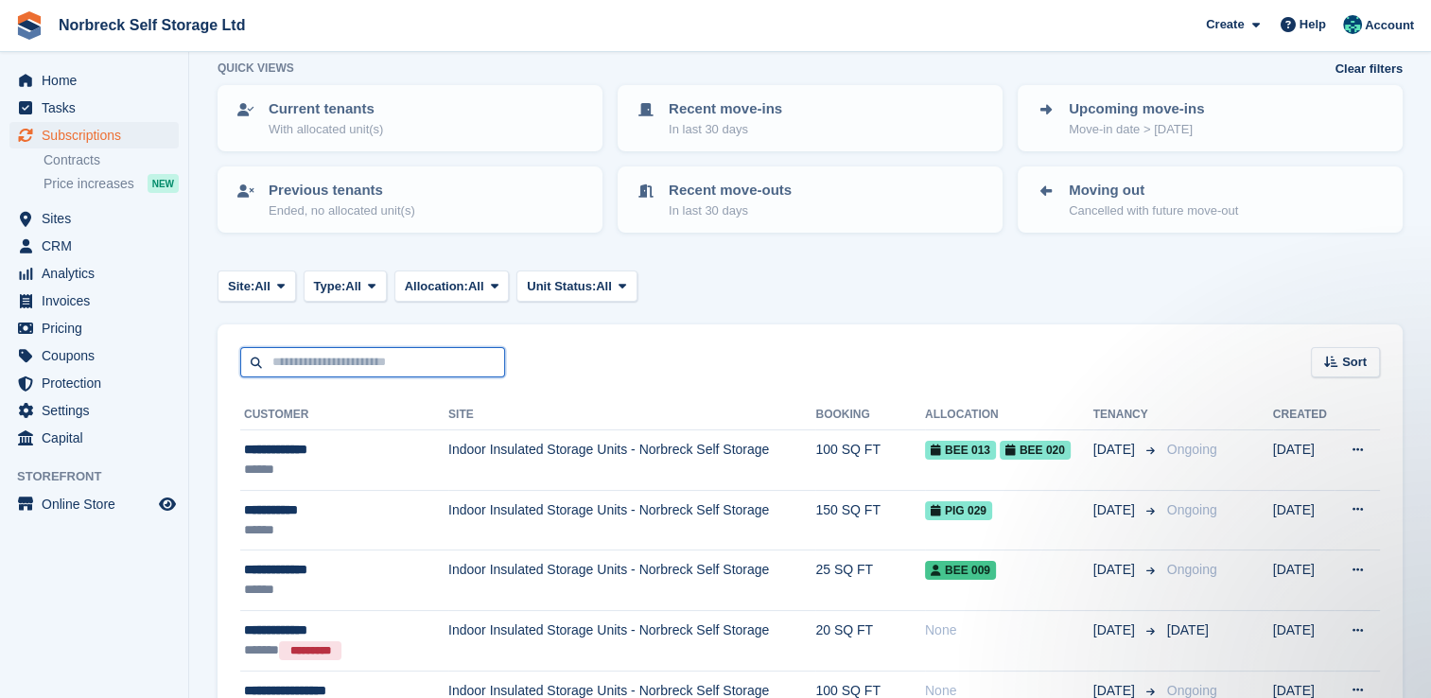
click at [322, 354] on input "text" at bounding box center [372, 362] width 265 height 31
type input "***"
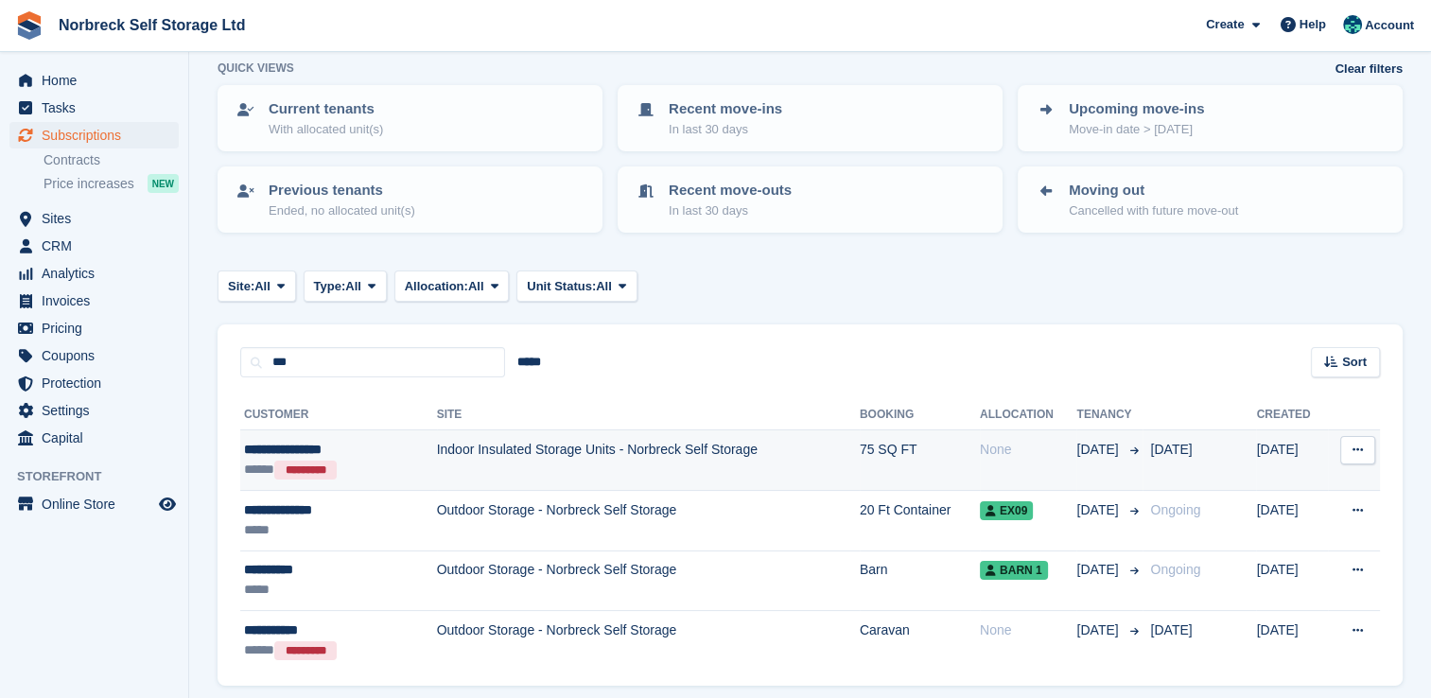
click at [533, 460] on td "Indoor Insulated Storage Units - Norbreck Self Storage" at bounding box center [648, 460] width 423 height 61
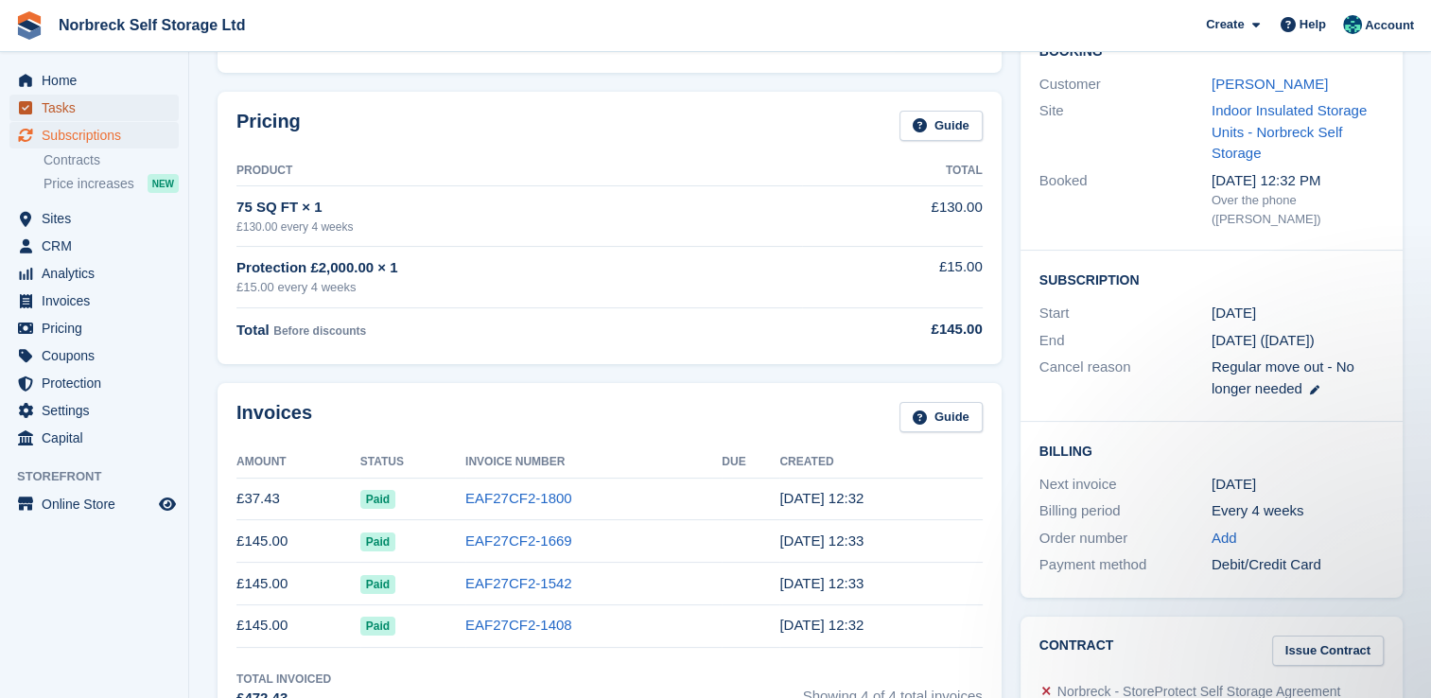
click at [56, 95] on span "Tasks" at bounding box center [98, 108] width 113 height 26
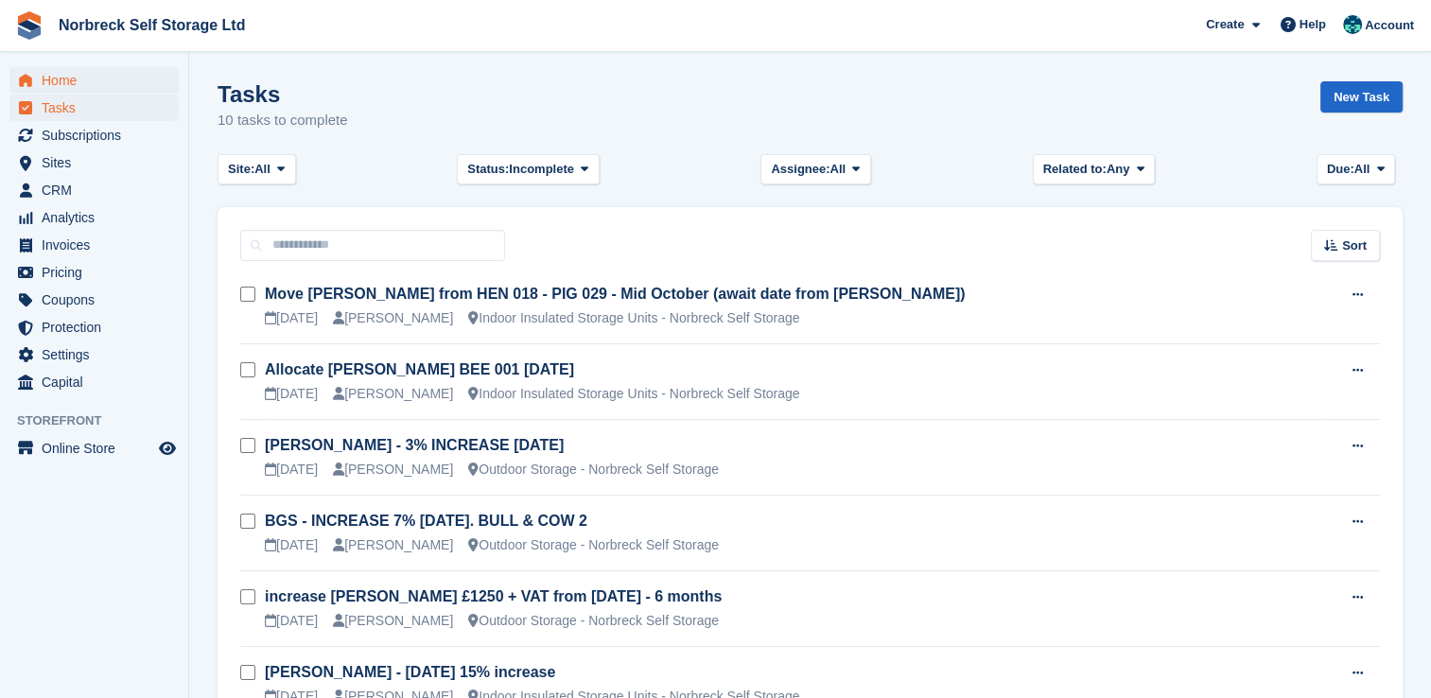
click at [71, 68] on span "Home" at bounding box center [98, 80] width 113 height 26
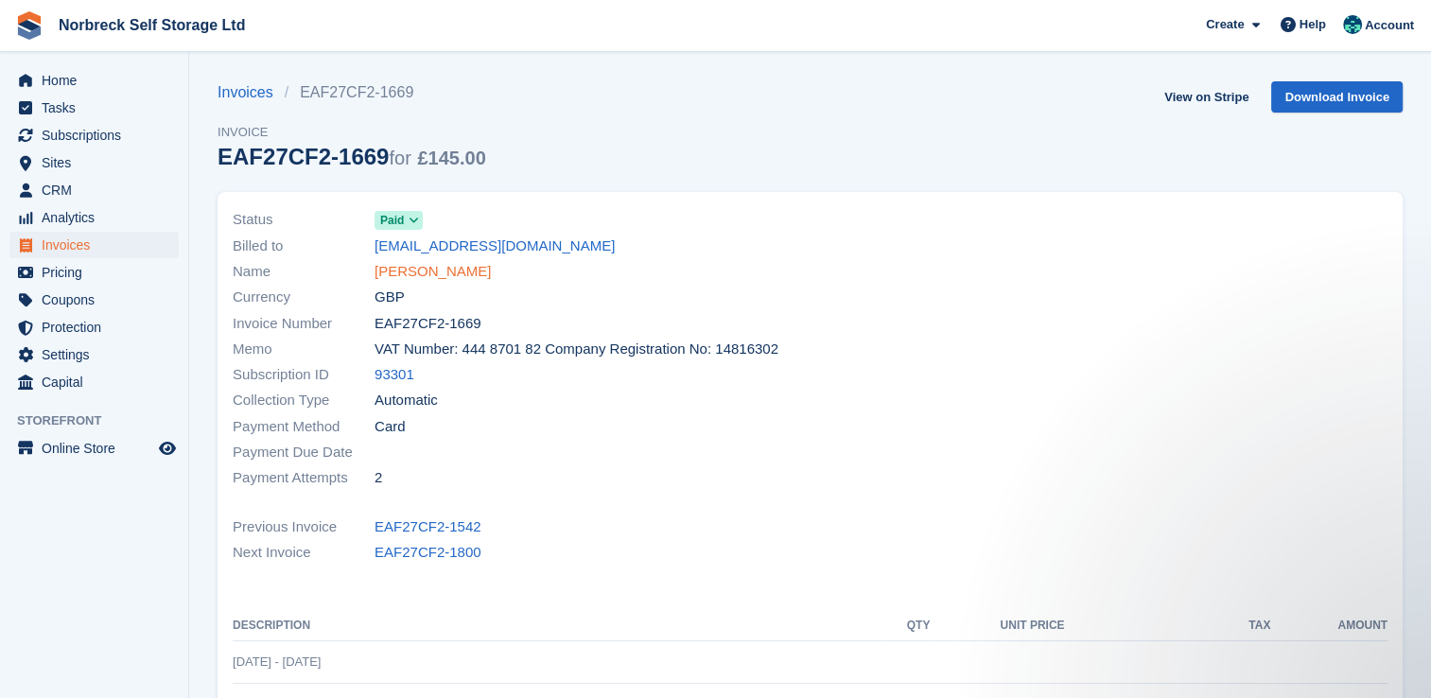
click at [426, 270] on link "[PERSON_NAME]" at bounding box center [433, 272] width 116 height 22
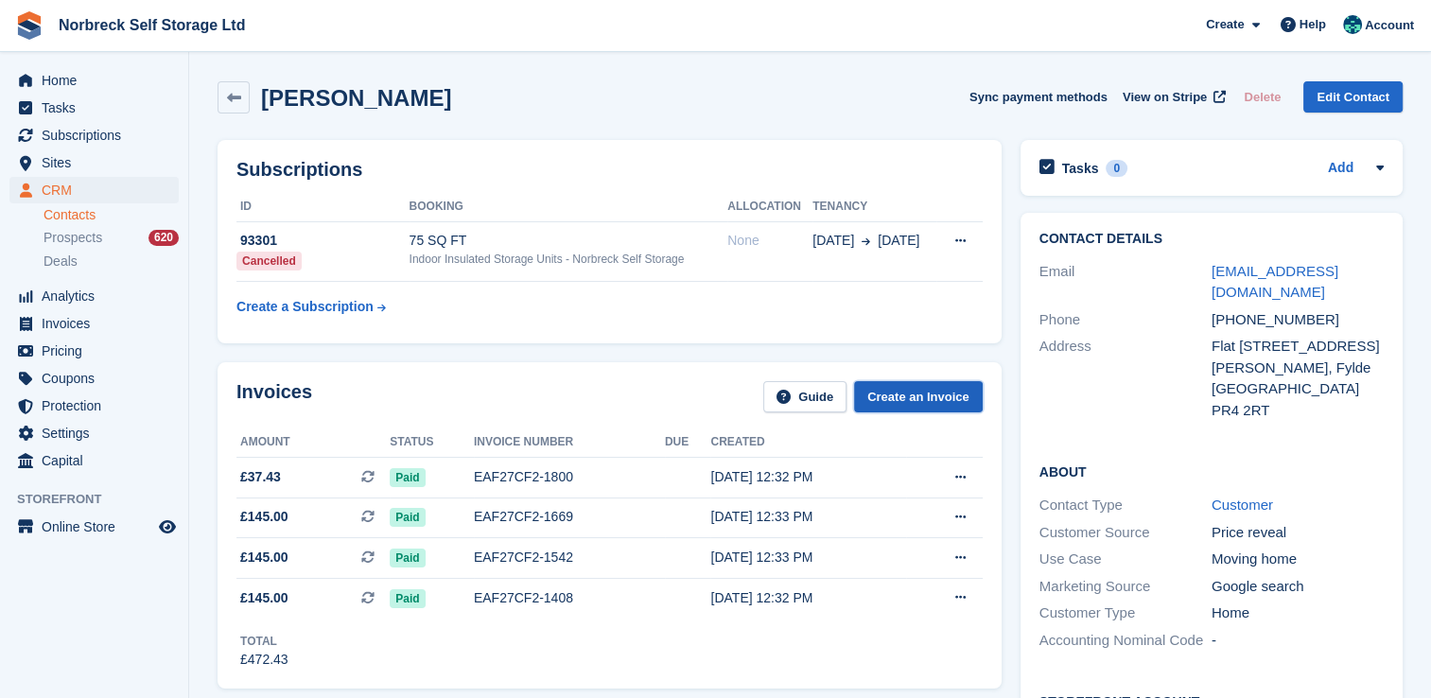
click at [942, 392] on link "Create an Invoice" at bounding box center [918, 396] width 129 height 31
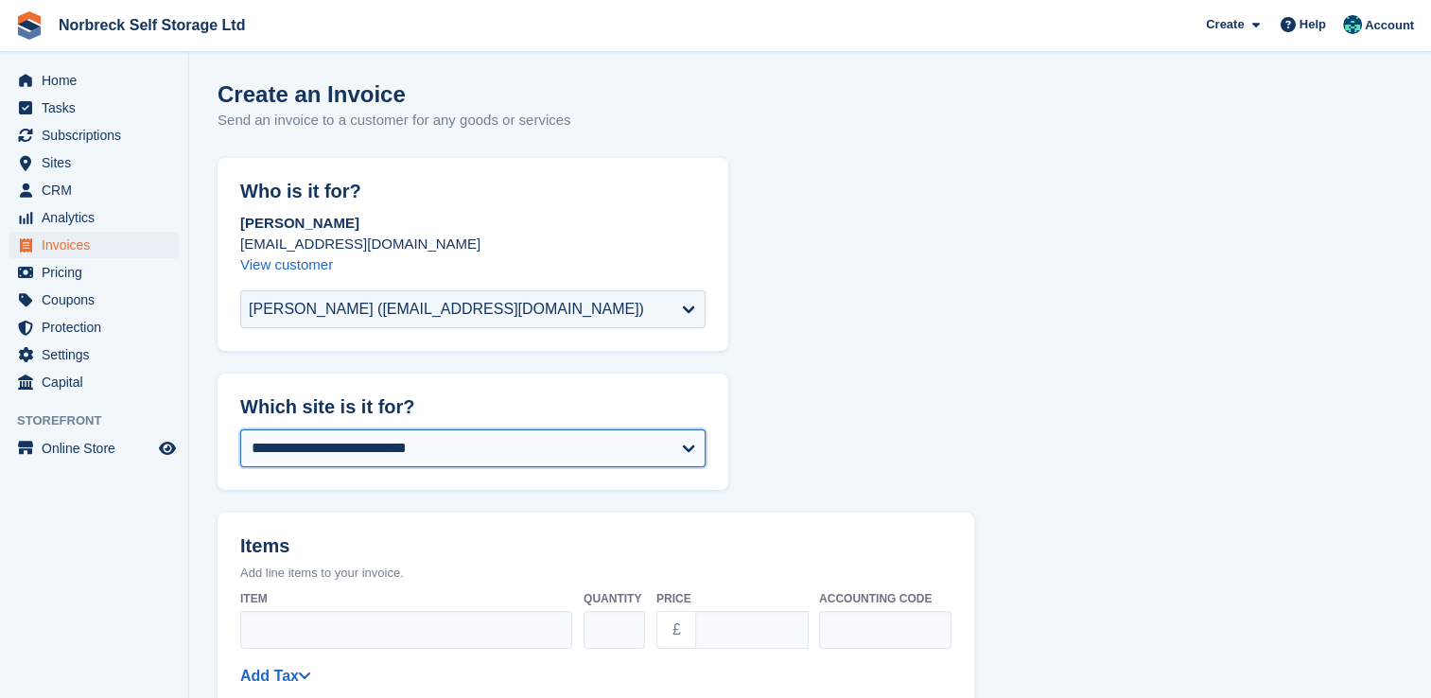
click at [395, 442] on select "**********" at bounding box center [472, 448] width 465 height 38
select select "****"
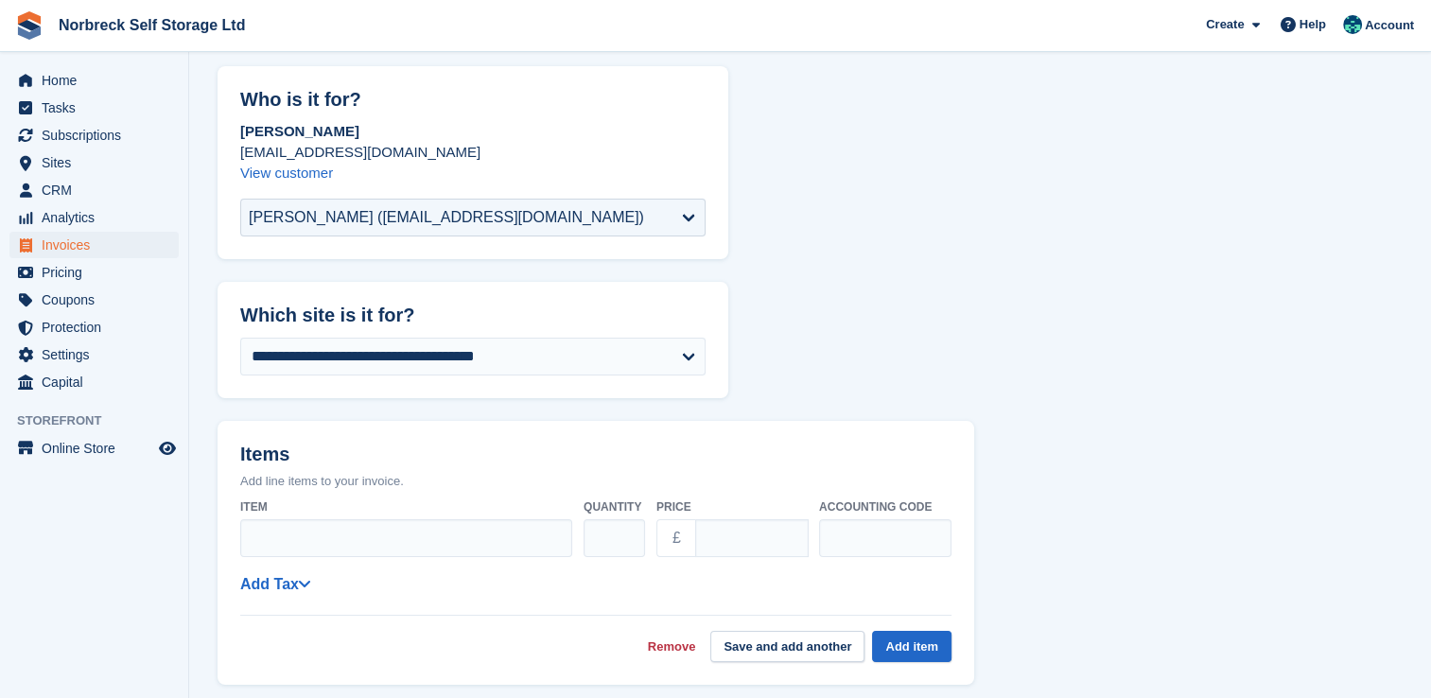
scroll to position [189, 0]
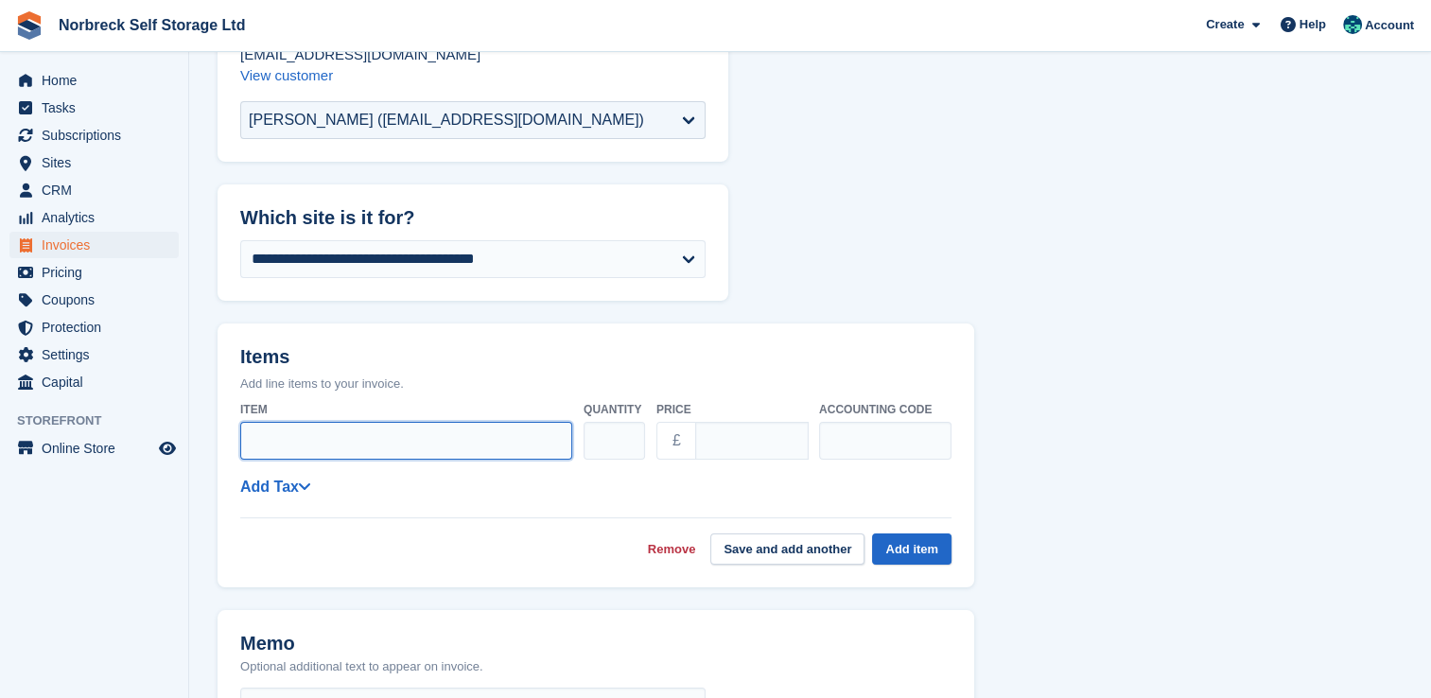
click at [345, 427] on input "Item" at bounding box center [406, 441] width 332 height 38
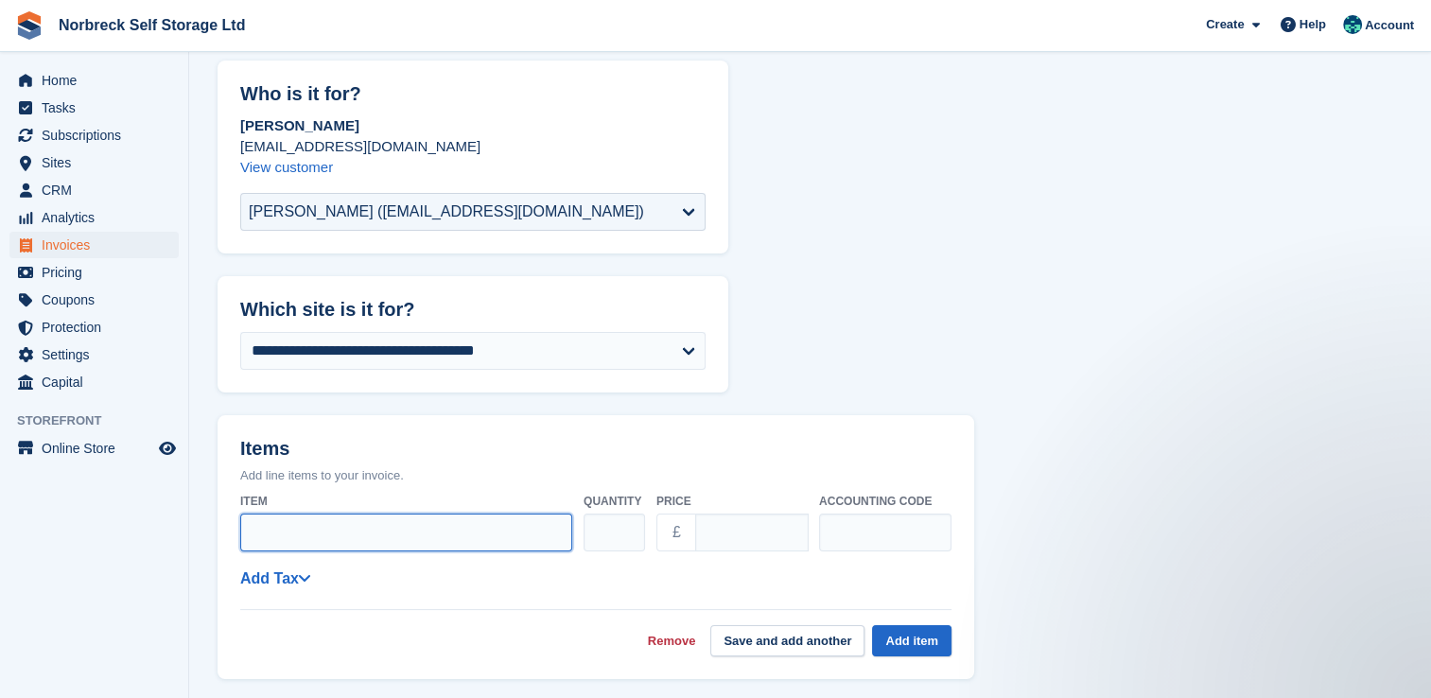
scroll to position [0, 0]
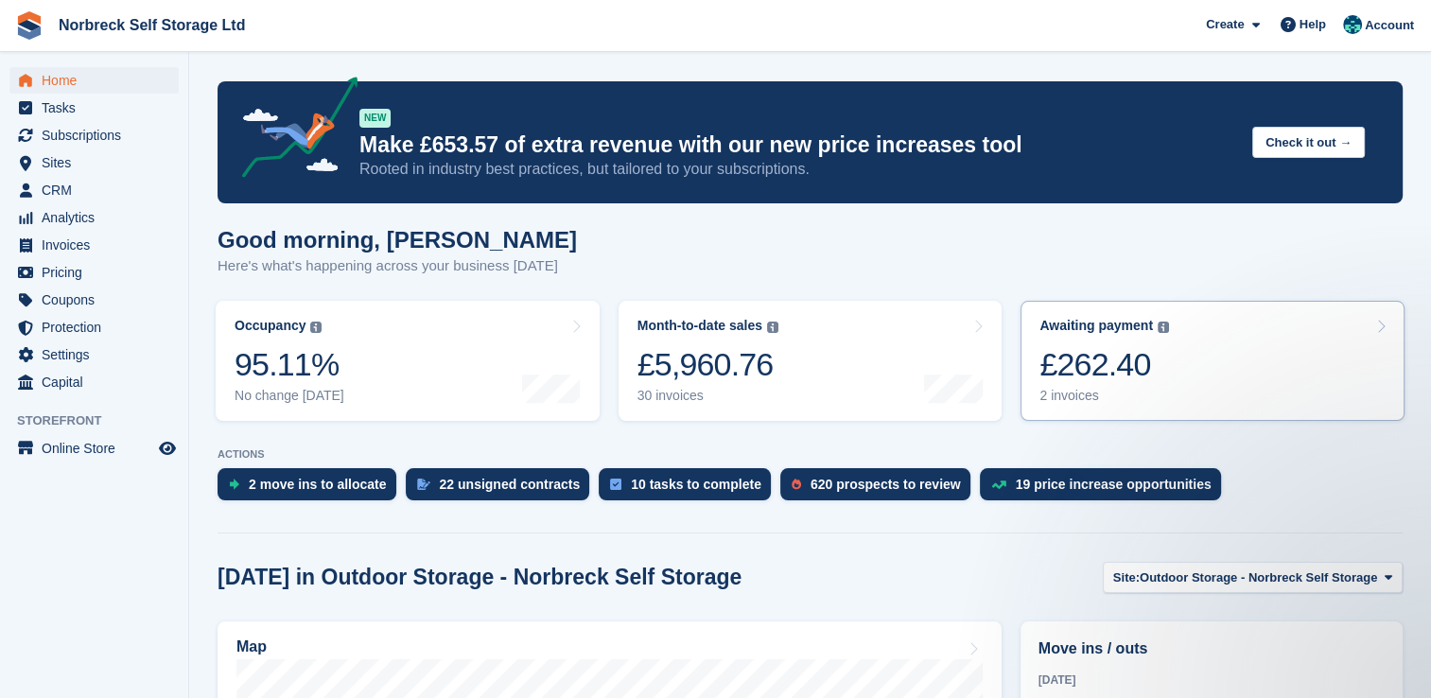
click at [1203, 384] on link "Awaiting payment The total outstanding balance on all open invoices. £262.40 2 …" at bounding box center [1212, 361] width 384 height 120
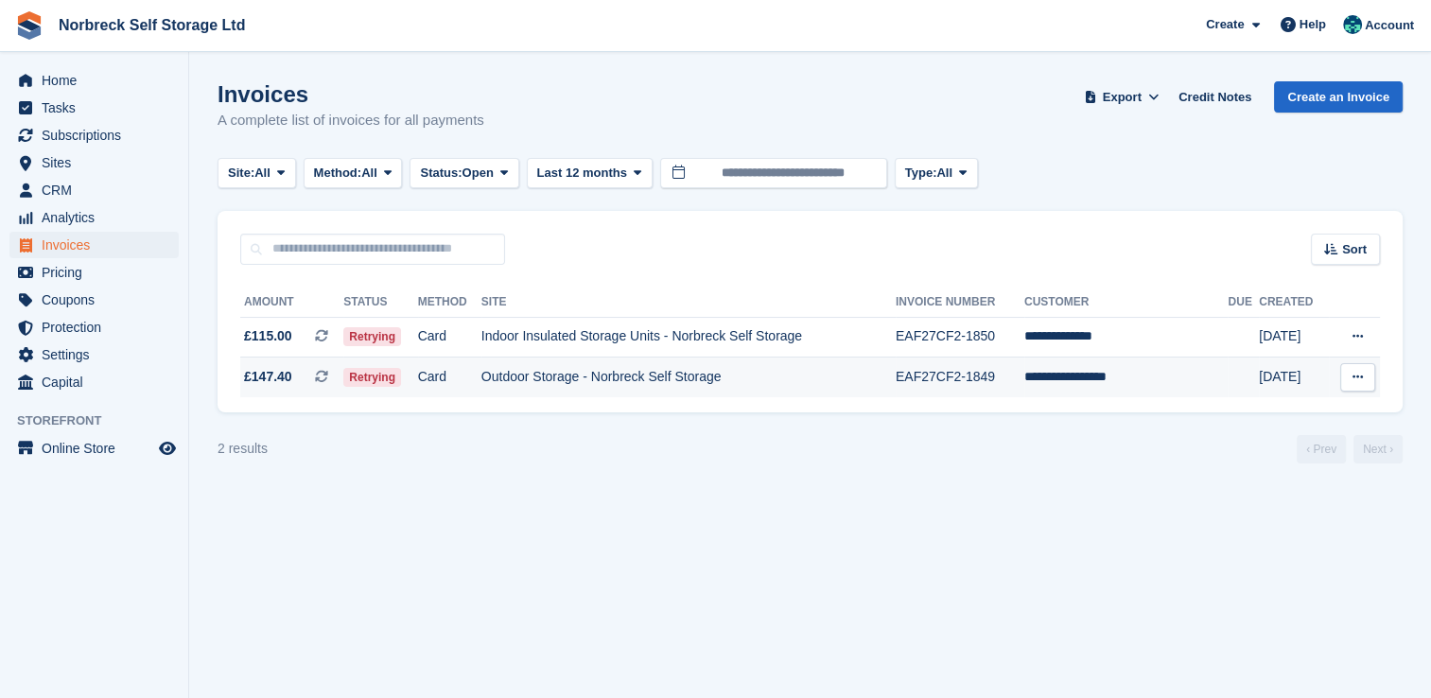
click at [647, 386] on td "Outdoor Storage - Norbreck Self Storage" at bounding box center [688, 378] width 414 height 40
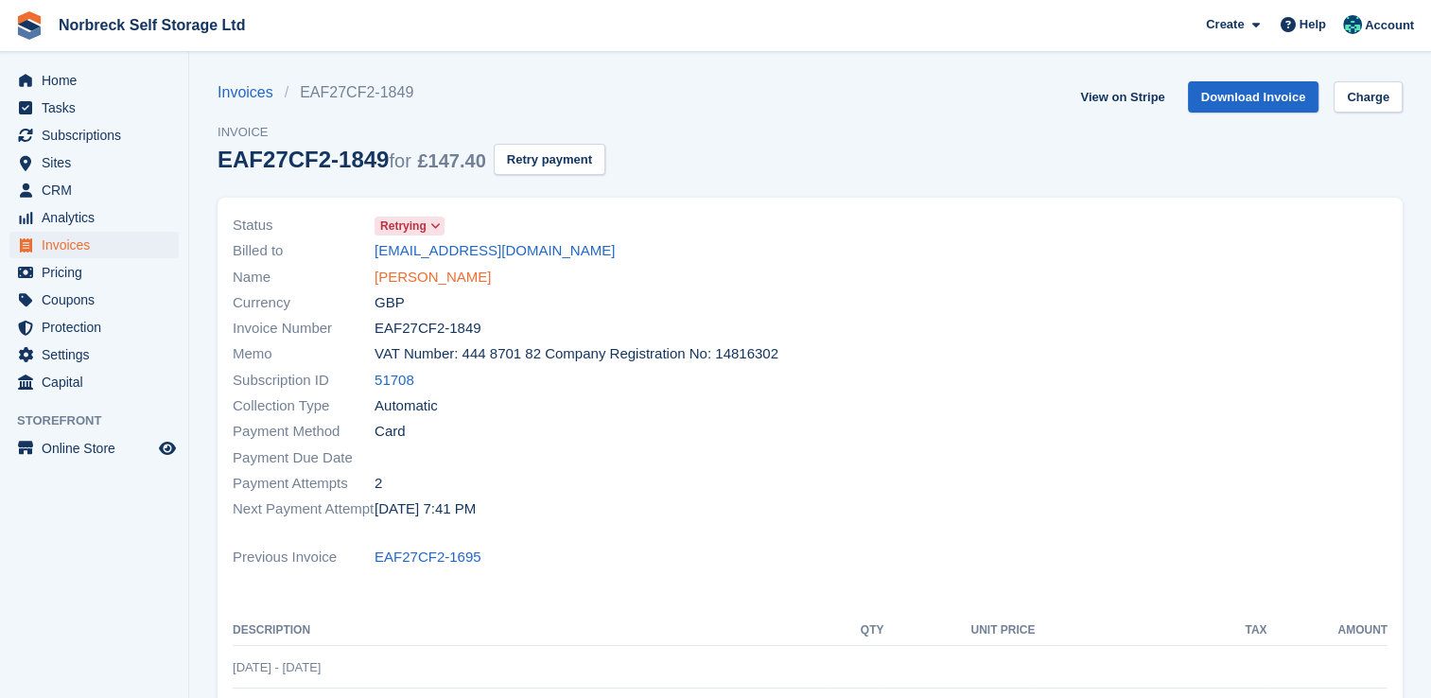
click at [404, 270] on link "Stephen Emmerson" at bounding box center [433, 278] width 116 height 22
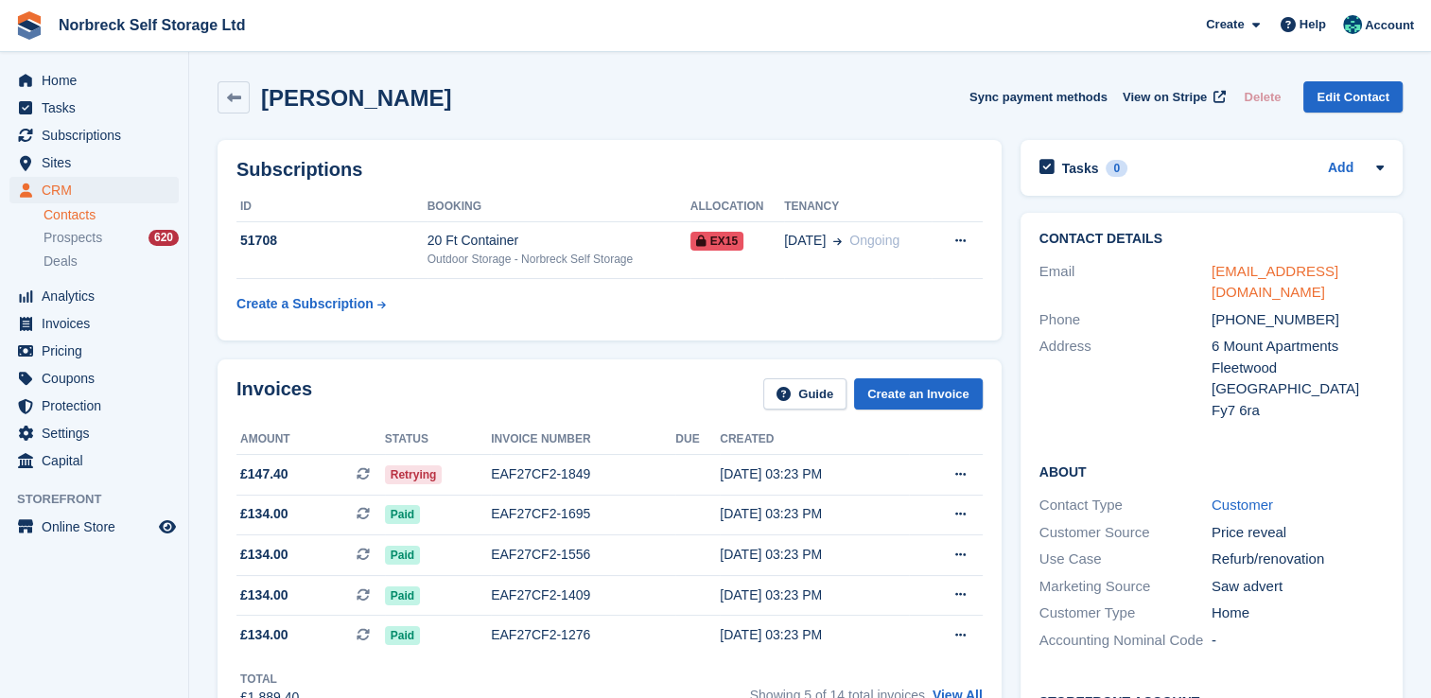
click at [1221, 268] on link "emmerson83@gmail.com" at bounding box center [1275, 282] width 127 height 38
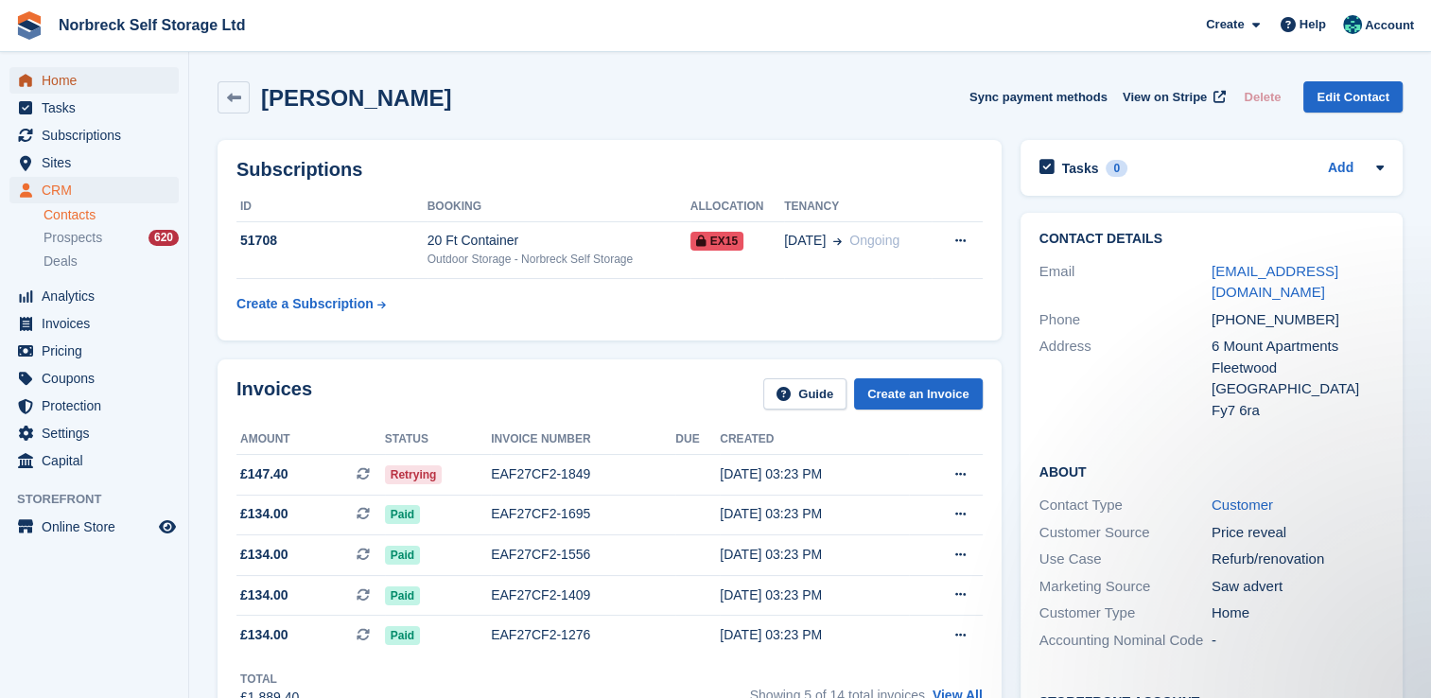
drag, startPoint x: 80, startPoint y: 69, endPoint x: 683, endPoint y: 212, distance: 619.2
click at [82, 69] on span "Home" at bounding box center [98, 80] width 113 height 26
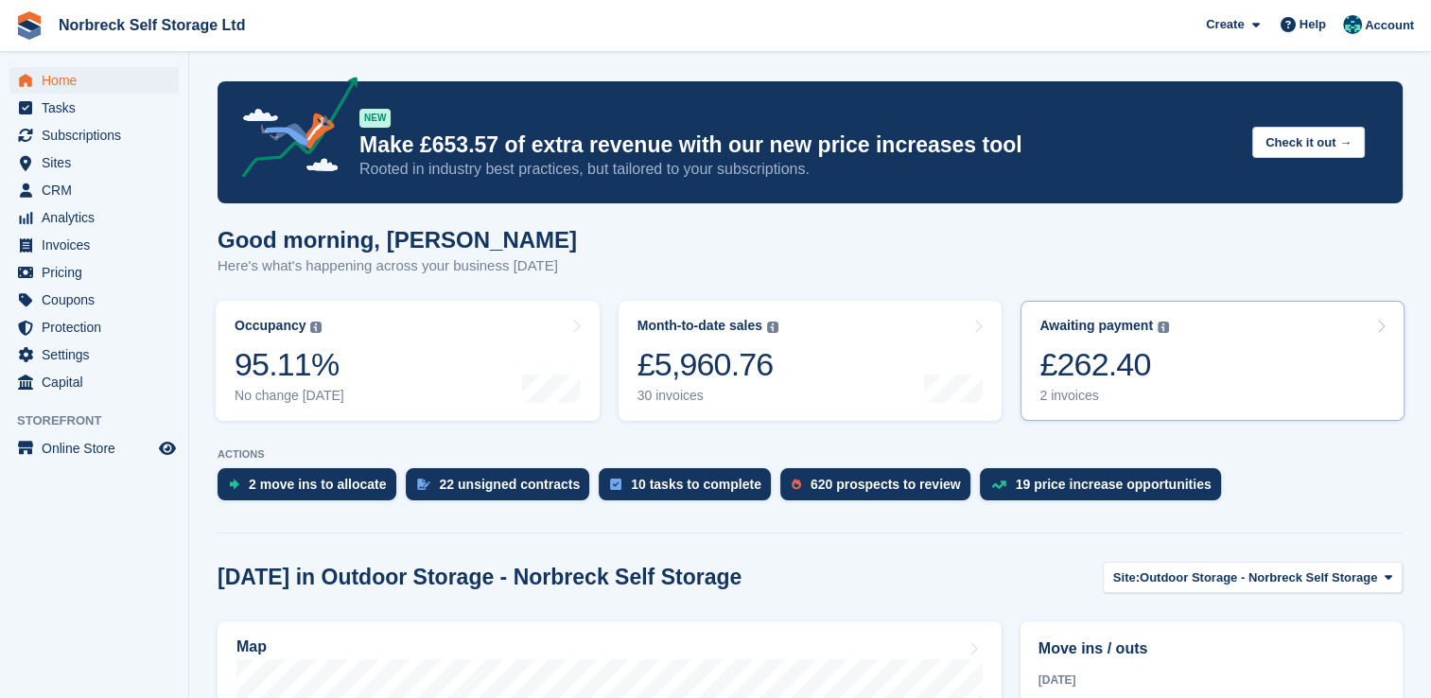
click at [1212, 392] on link "Awaiting payment The total outstanding balance on all open invoices. £262.40 2 …" at bounding box center [1212, 361] width 384 height 120
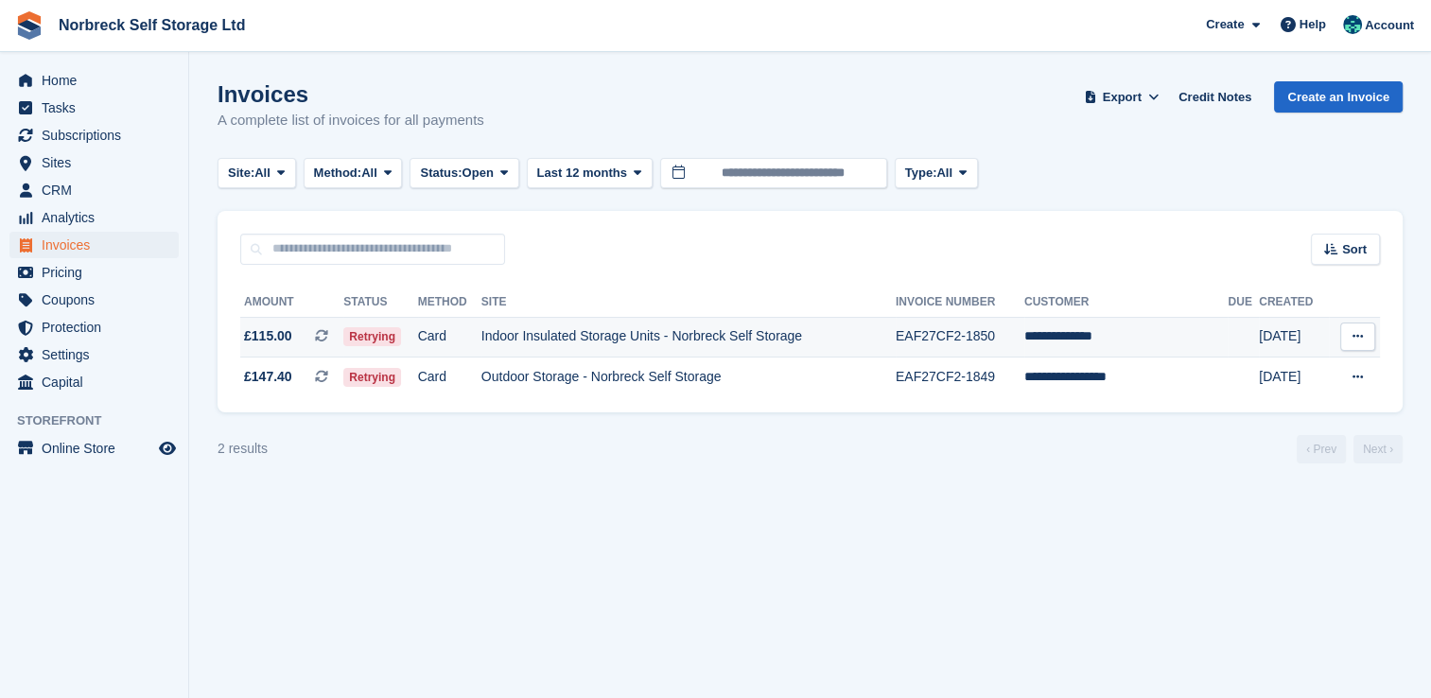
click at [1024, 343] on td "EAF27CF2-1850" at bounding box center [960, 337] width 129 height 41
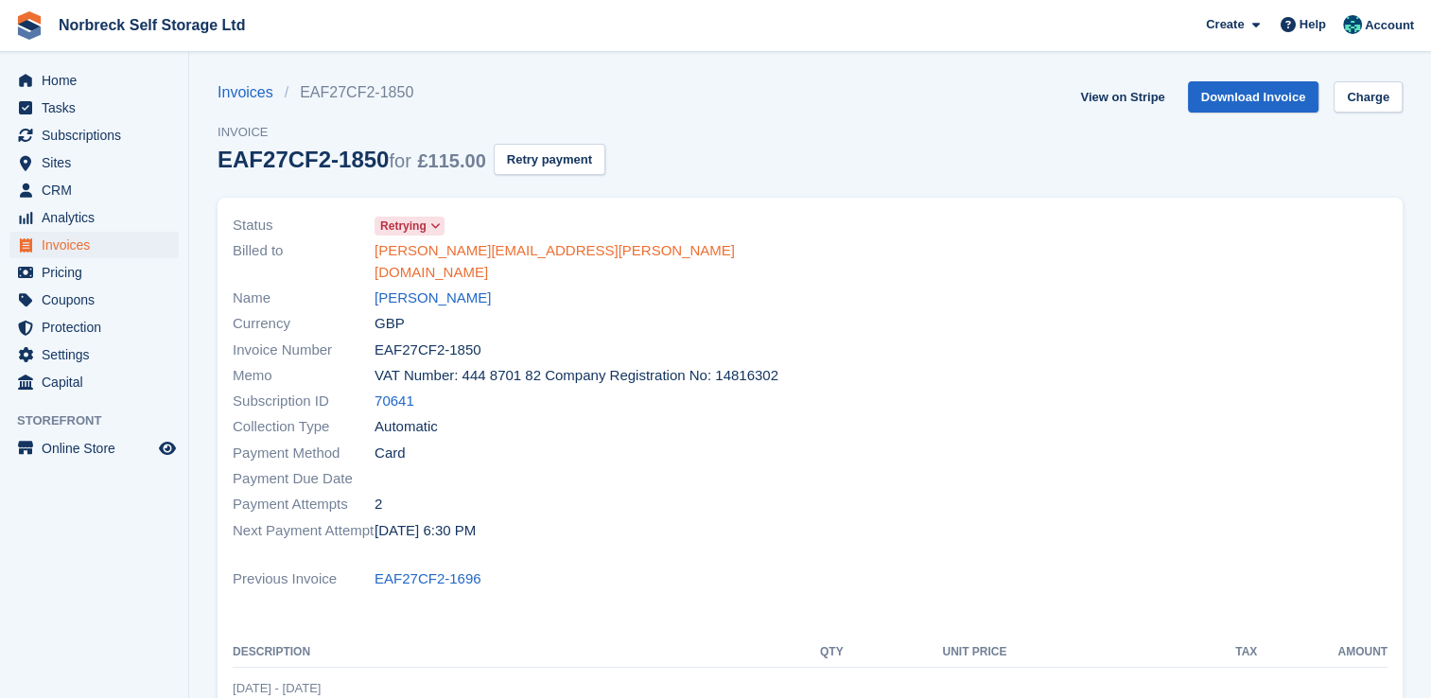
click at [474, 255] on link "[PERSON_NAME][EMAIL_ADDRESS][PERSON_NAME][DOMAIN_NAME]" at bounding box center [587, 261] width 425 height 43
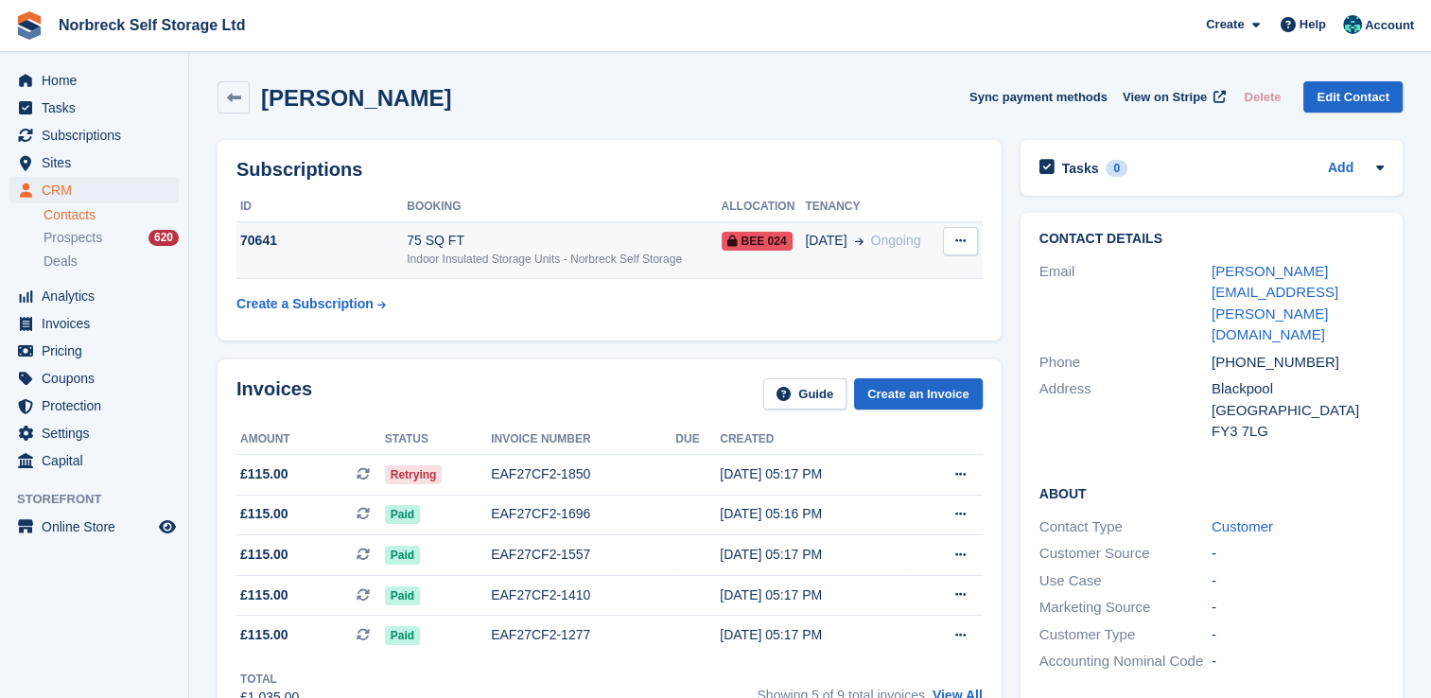
drag, startPoint x: 1284, startPoint y: 271, endPoint x: 658, endPoint y: 240, distance: 626.9
click at [1285, 271] on link "daniel.wareing@gmail.com" at bounding box center [1275, 303] width 127 height 80
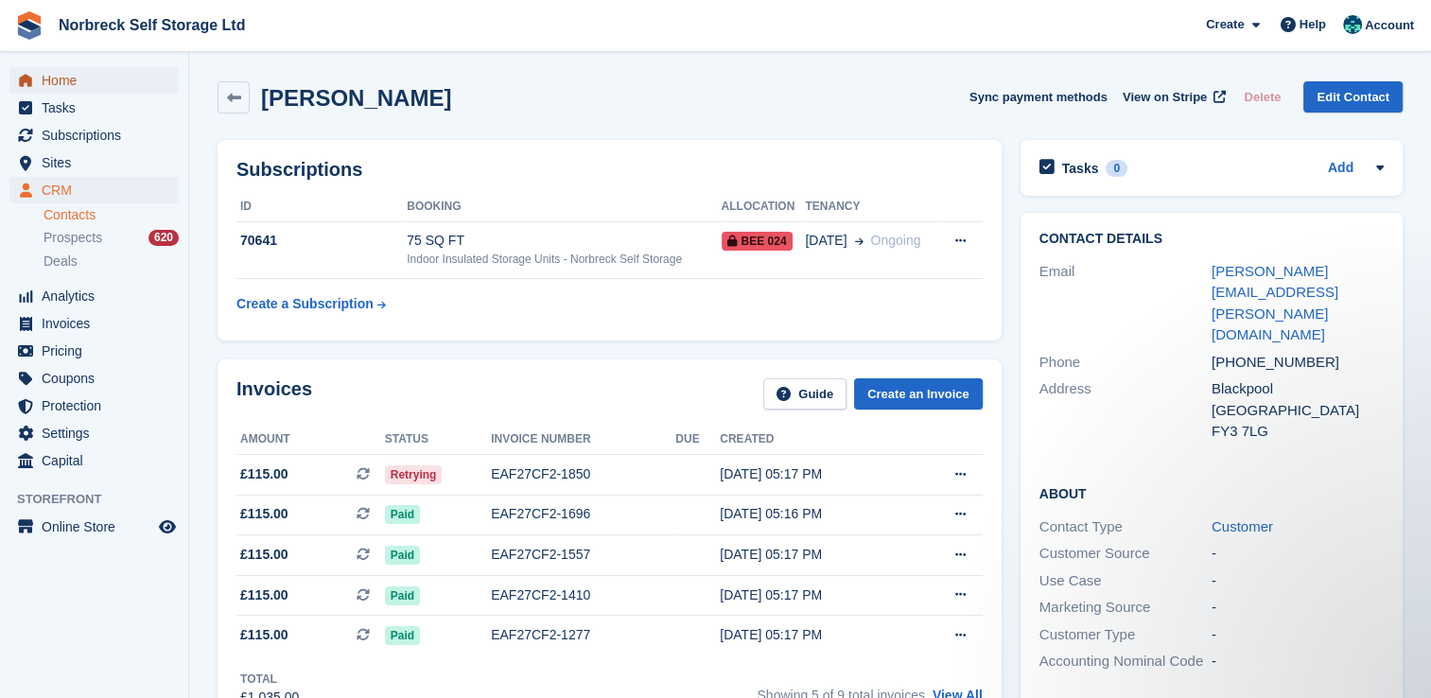
click at [57, 78] on span "Home" at bounding box center [98, 80] width 113 height 26
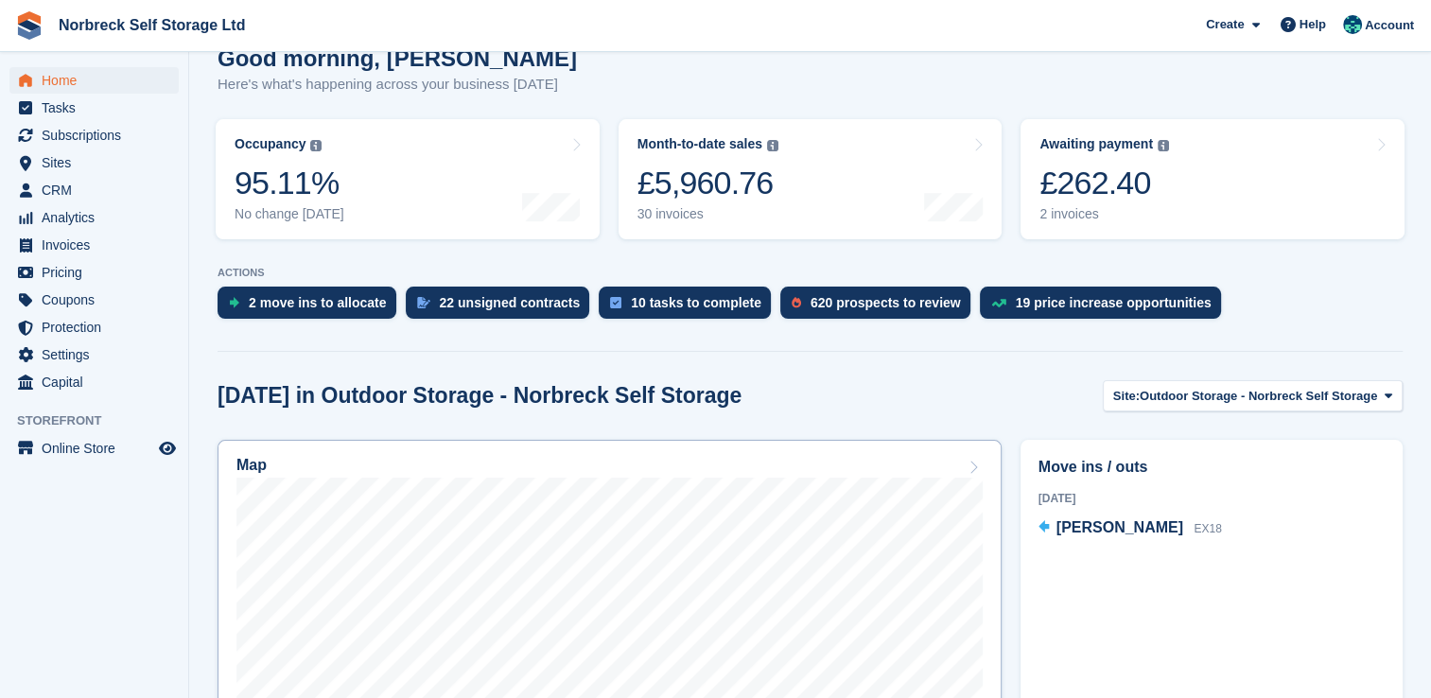
scroll to position [284, 0]
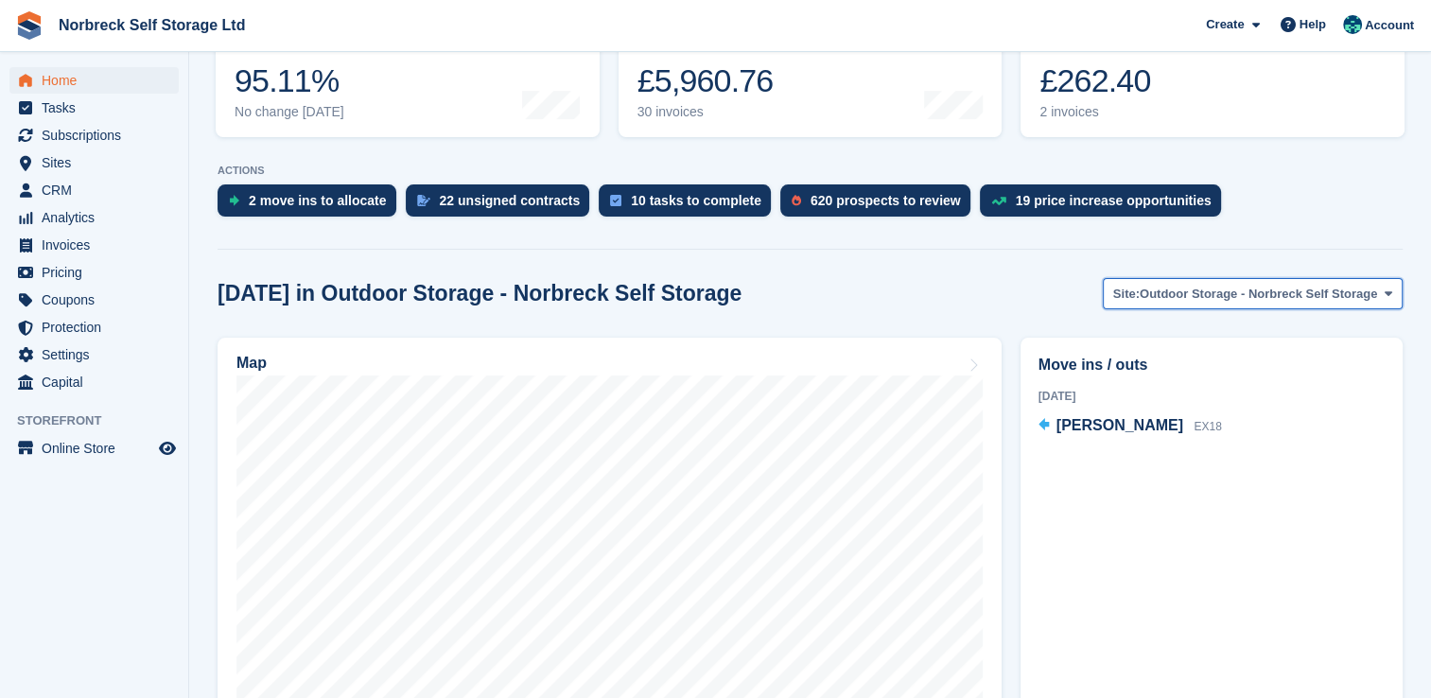
click at [1225, 296] on span "Outdoor Storage - Norbreck Self Storage" at bounding box center [1258, 294] width 237 height 19
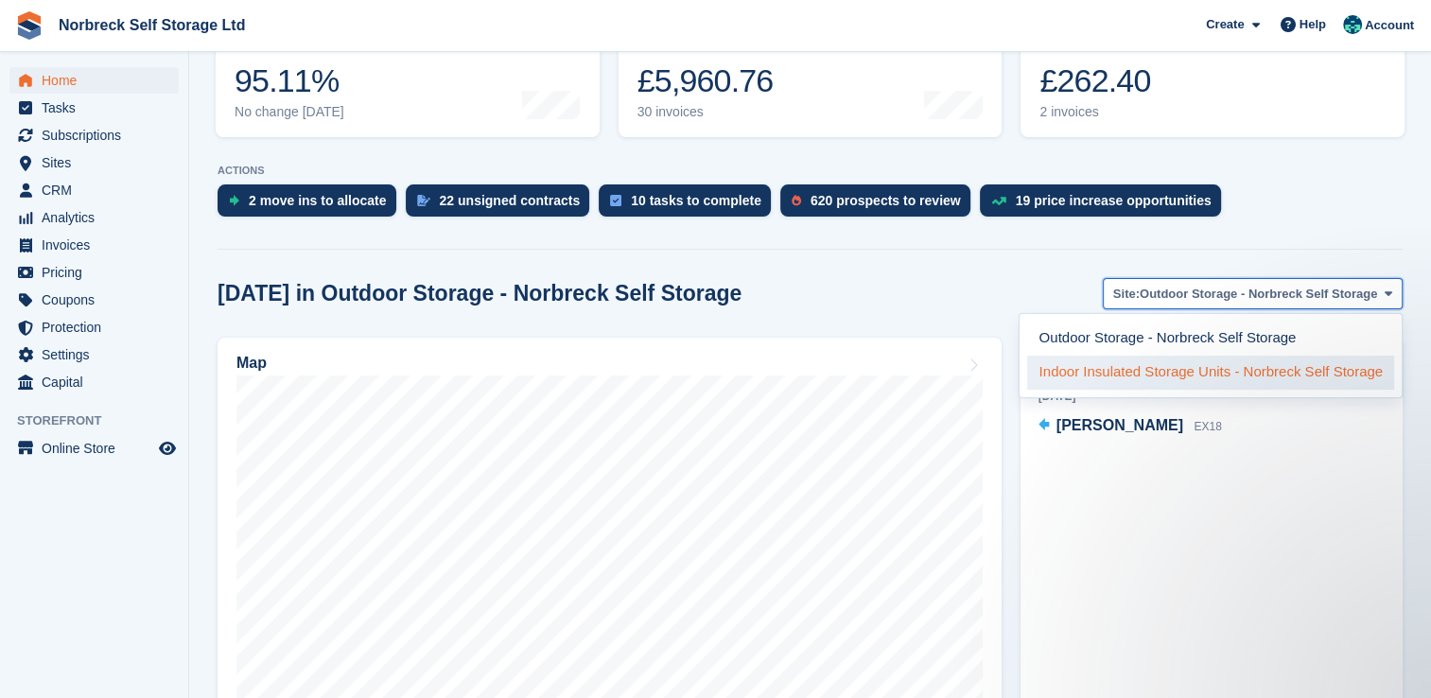
scroll to position [0, 0]
click at [1161, 370] on link "Indoor Insulated Storage Units - Norbreck Self Storage" at bounding box center [1210, 373] width 367 height 34
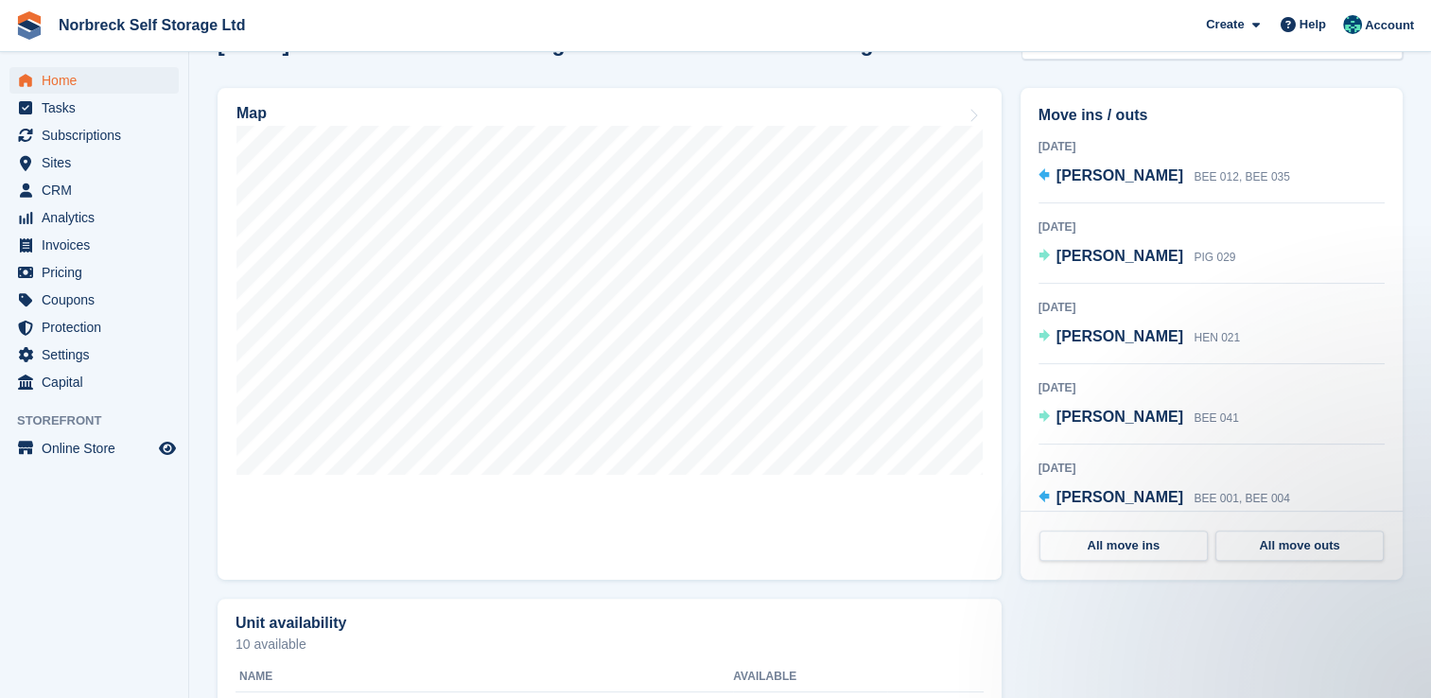
scroll to position [567, 0]
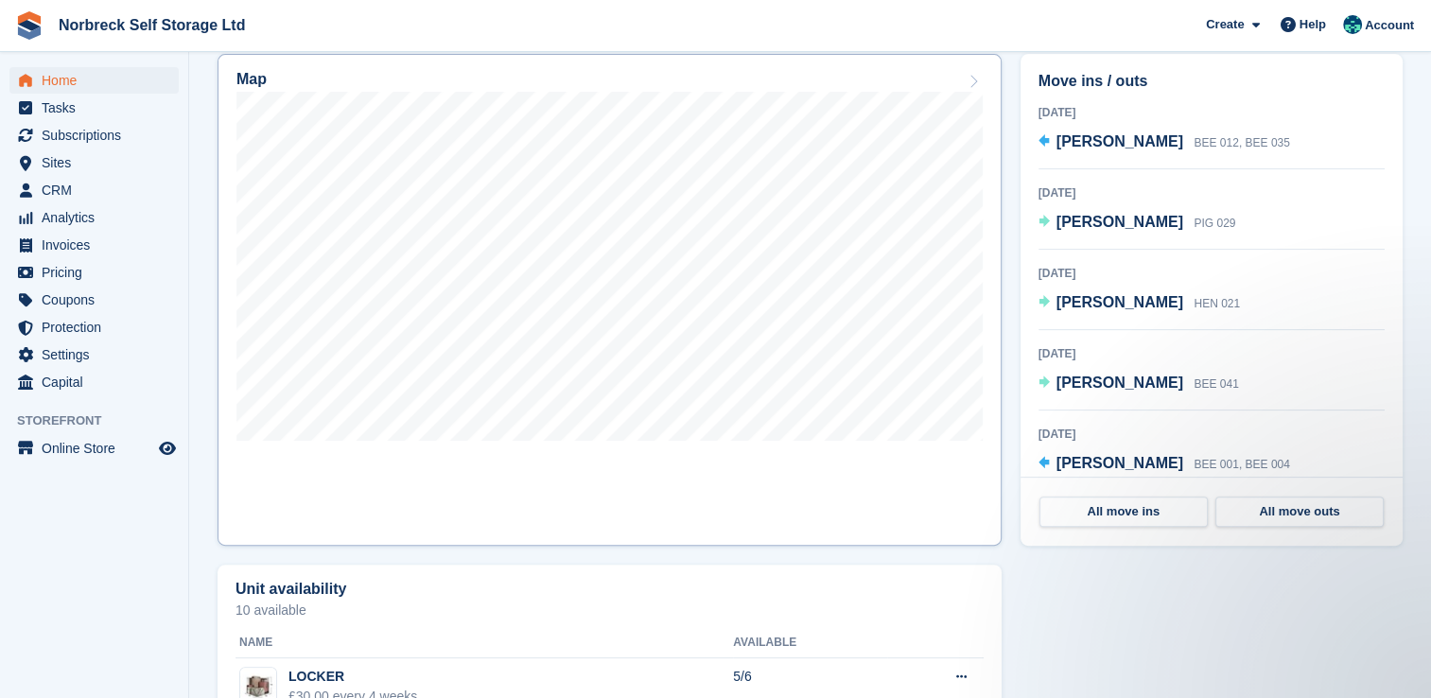
click at [858, 480] on link "Map" at bounding box center [610, 300] width 784 height 492
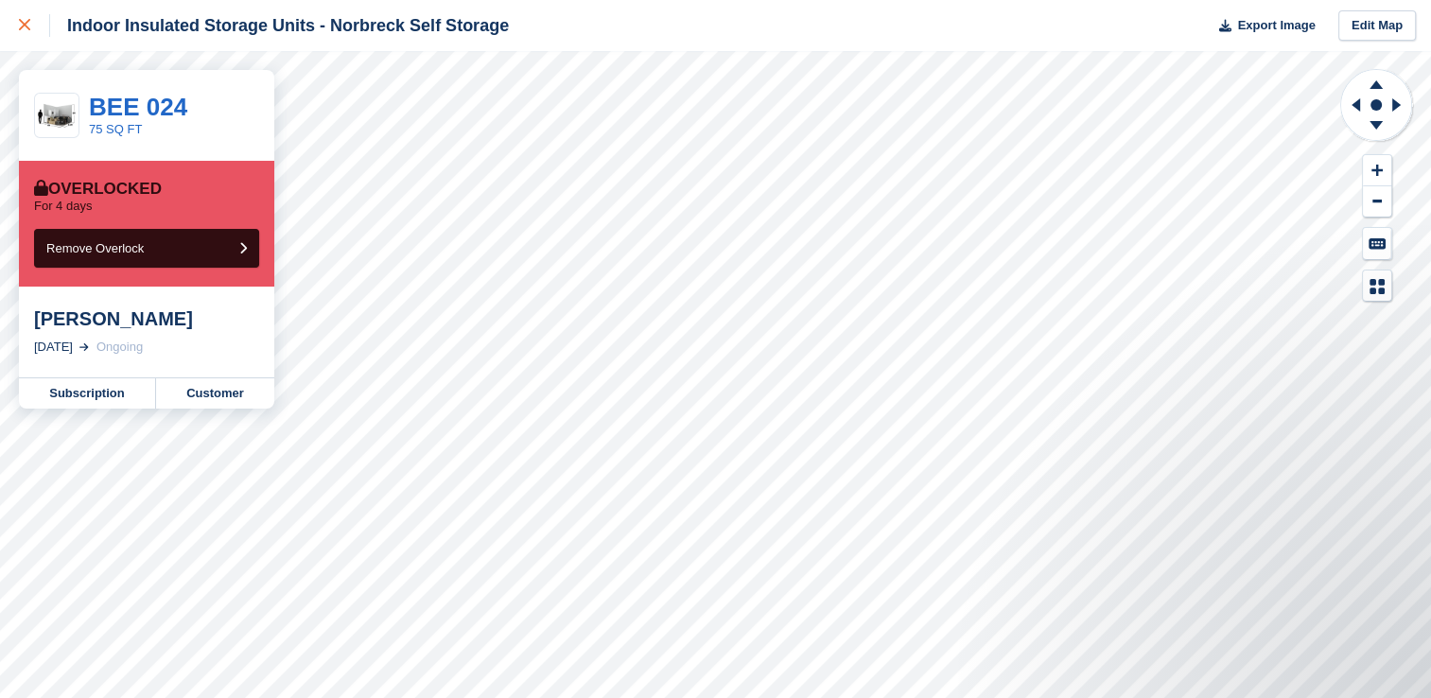
click at [30, 25] on div at bounding box center [34, 25] width 31 height 23
click at [23, 27] on icon at bounding box center [24, 24] width 11 height 11
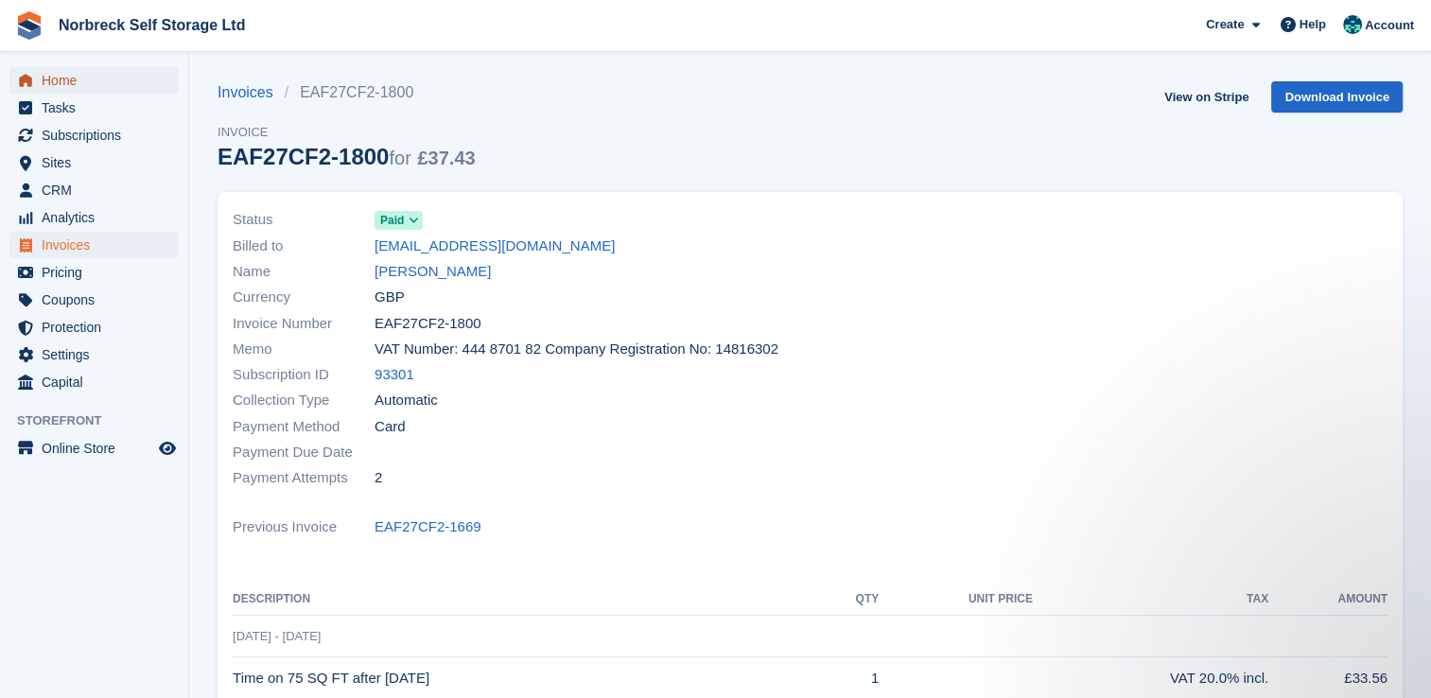
drag, startPoint x: 68, startPoint y: 78, endPoint x: 575, endPoint y: 211, distance: 524.2
click at [68, 78] on span "Home" at bounding box center [98, 80] width 113 height 26
